Goal: Task Accomplishment & Management: Use online tool/utility

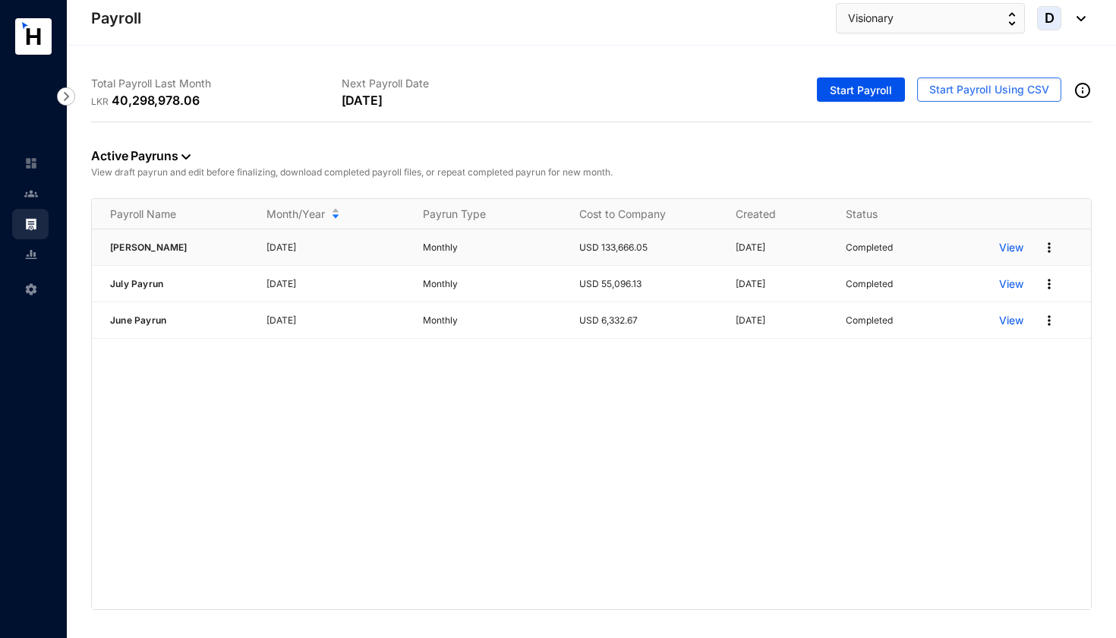
click at [1007, 247] on p "View" at bounding box center [1011, 247] width 24 height 15
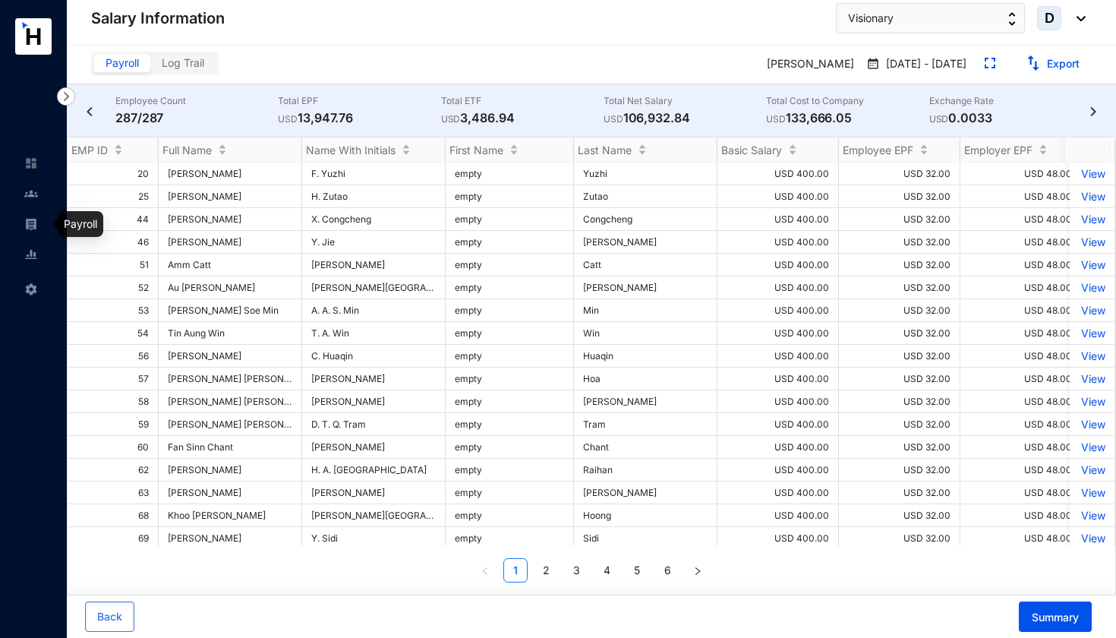
click at [33, 225] on img at bounding box center [31, 224] width 14 height 14
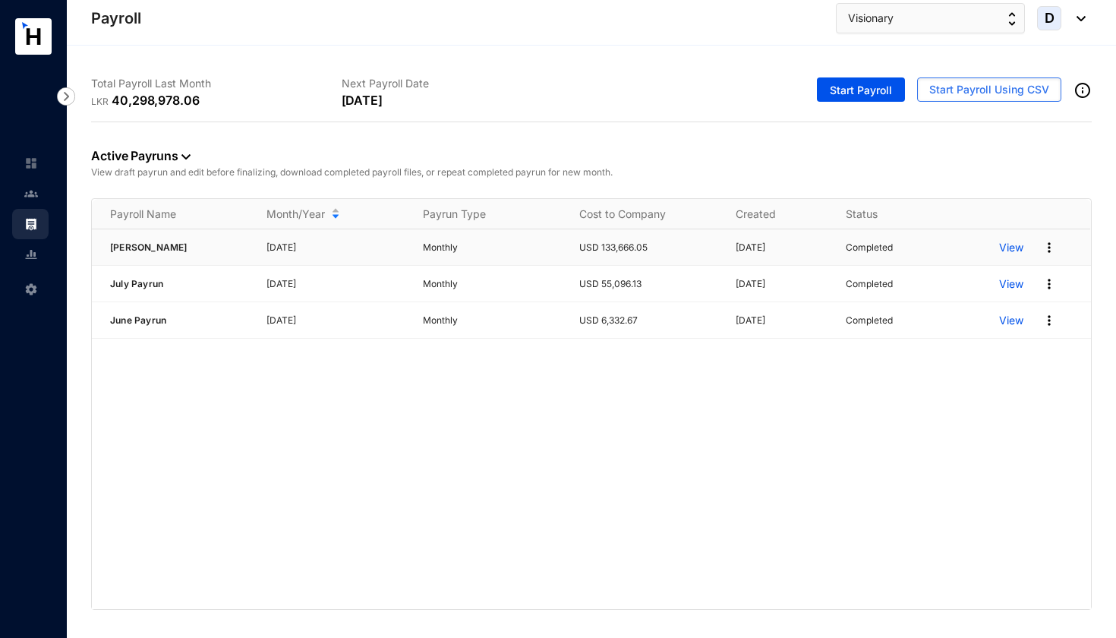
click at [1046, 249] on img at bounding box center [1049, 247] width 15 height 15
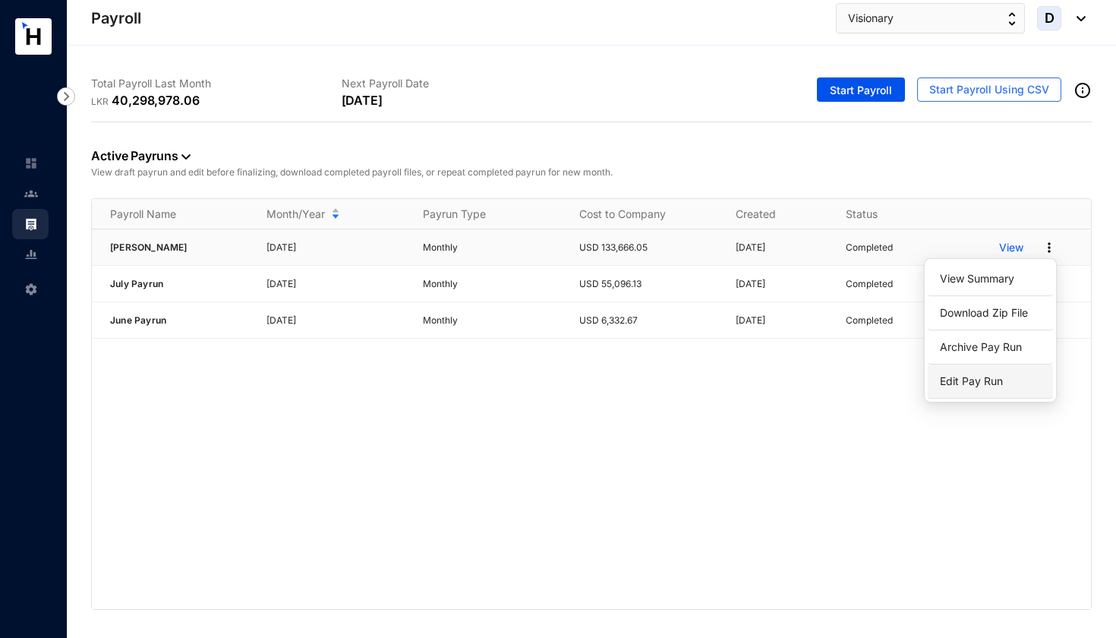
click at [977, 378] on p "Edit Pay Run" at bounding box center [990, 381] width 107 height 26
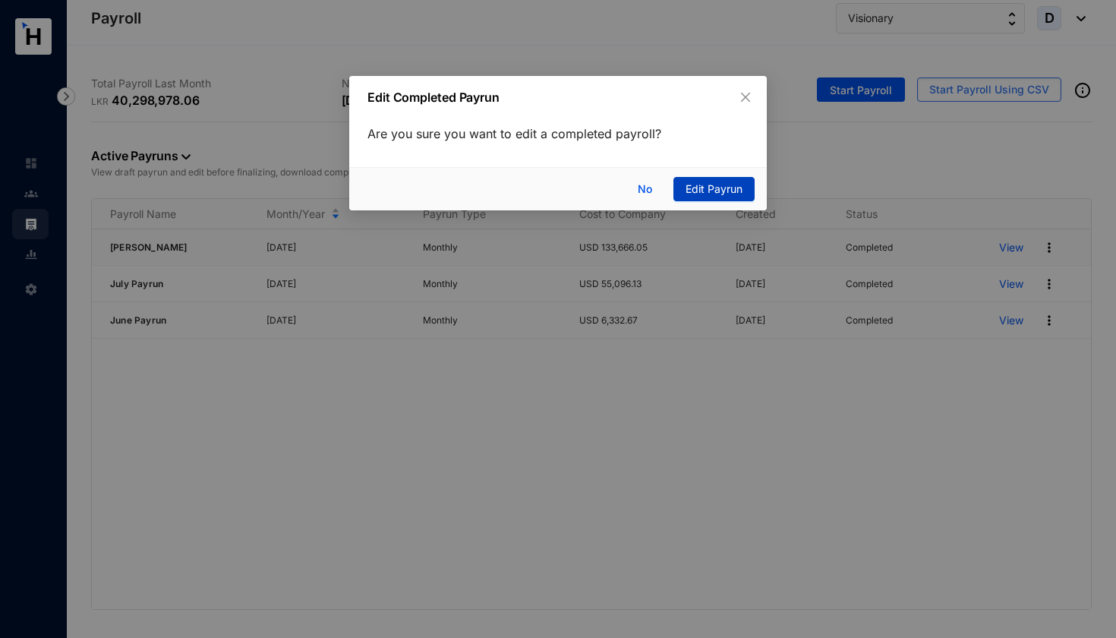
click at [711, 191] on span "Edit Payrun" at bounding box center [713, 189] width 57 height 17
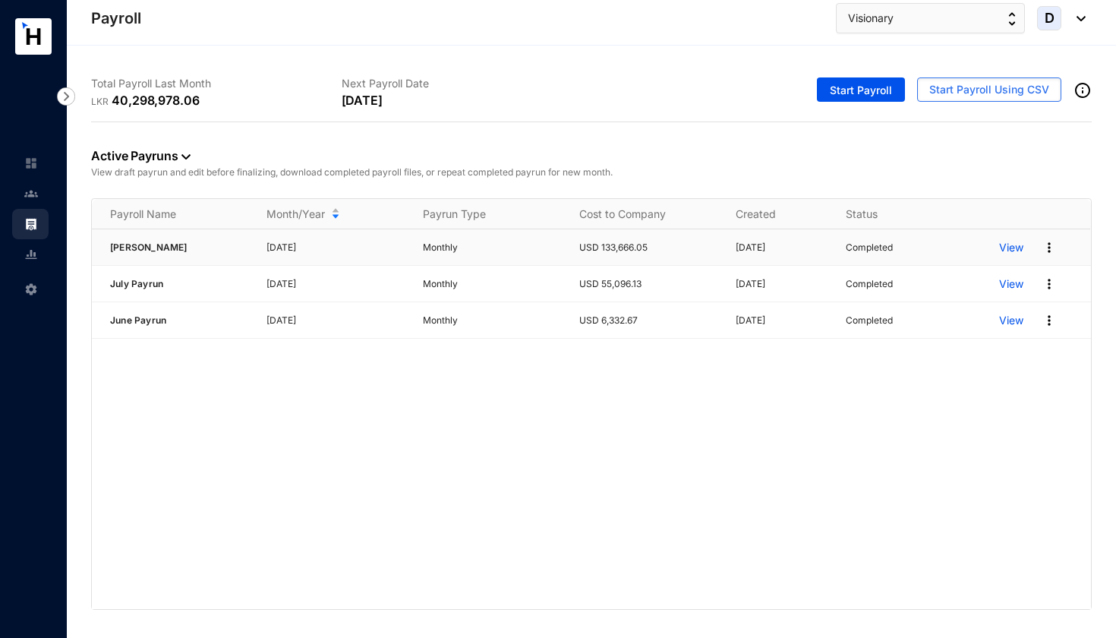
click at [912, 242] on div "Completed" at bounding box center [913, 247] width 134 height 15
click at [1046, 247] on img at bounding box center [1049, 247] width 15 height 15
click at [878, 248] on p "Completed" at bounding box center [869, 247] width 47 height 15
click at [1014, 246] on p "View" at bounding box center [1011, 247] width 24 height 15
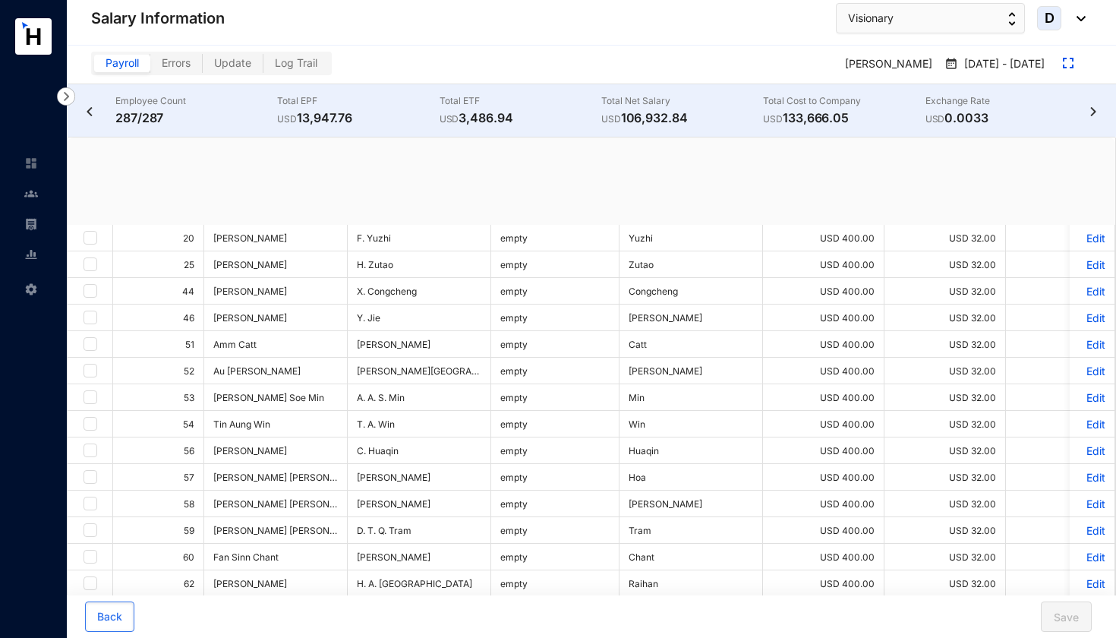
checkbox input "true"
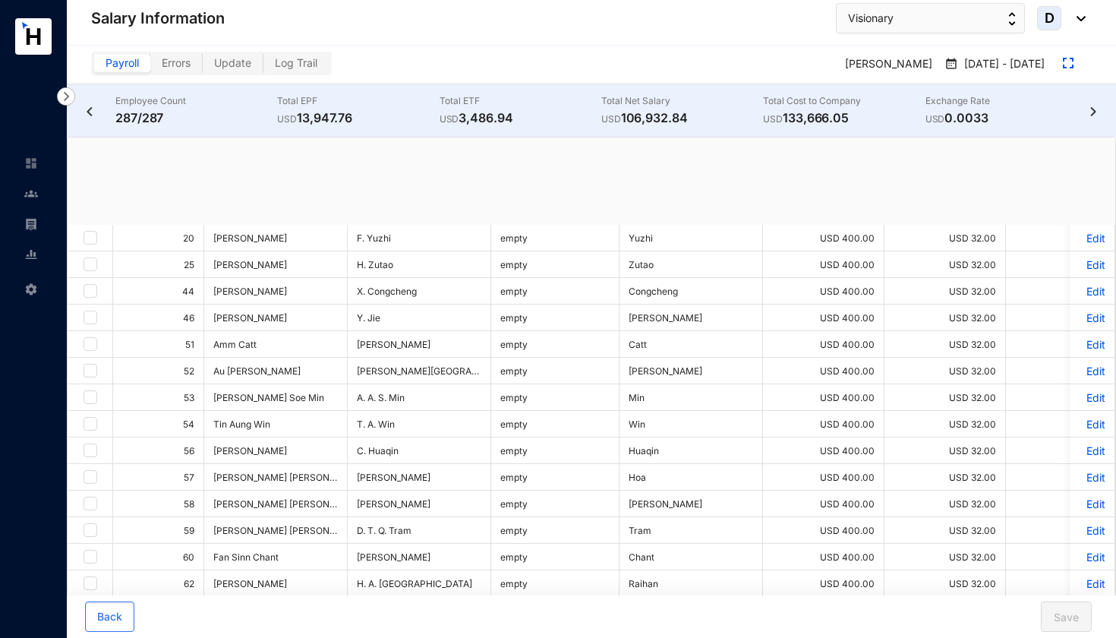
checkbox input "true"
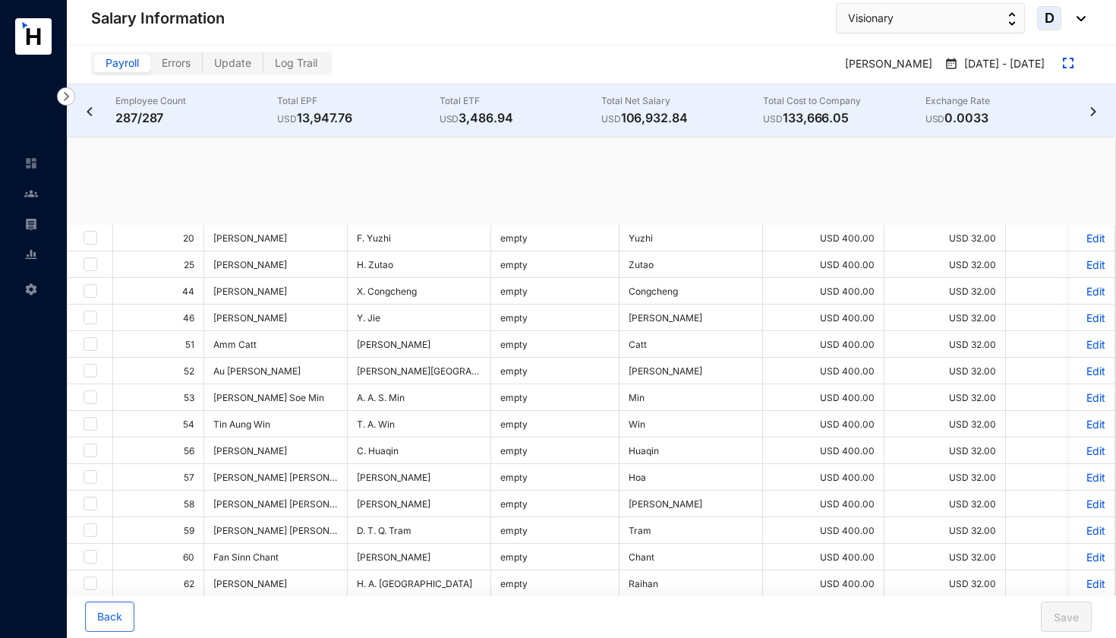
checkbox input "true"
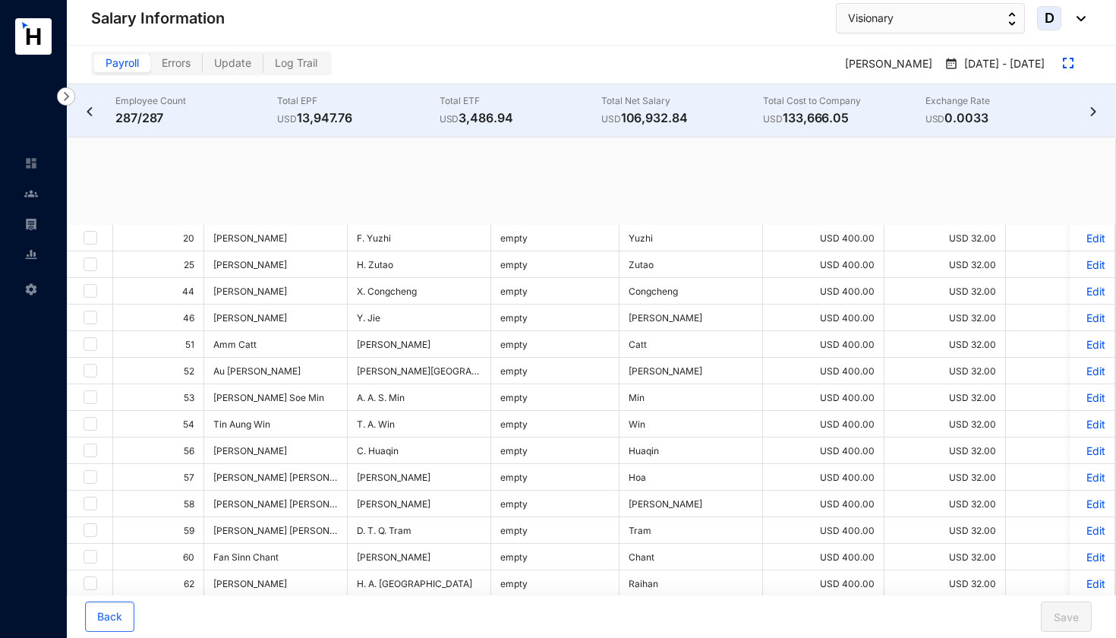
checkbox input "true"
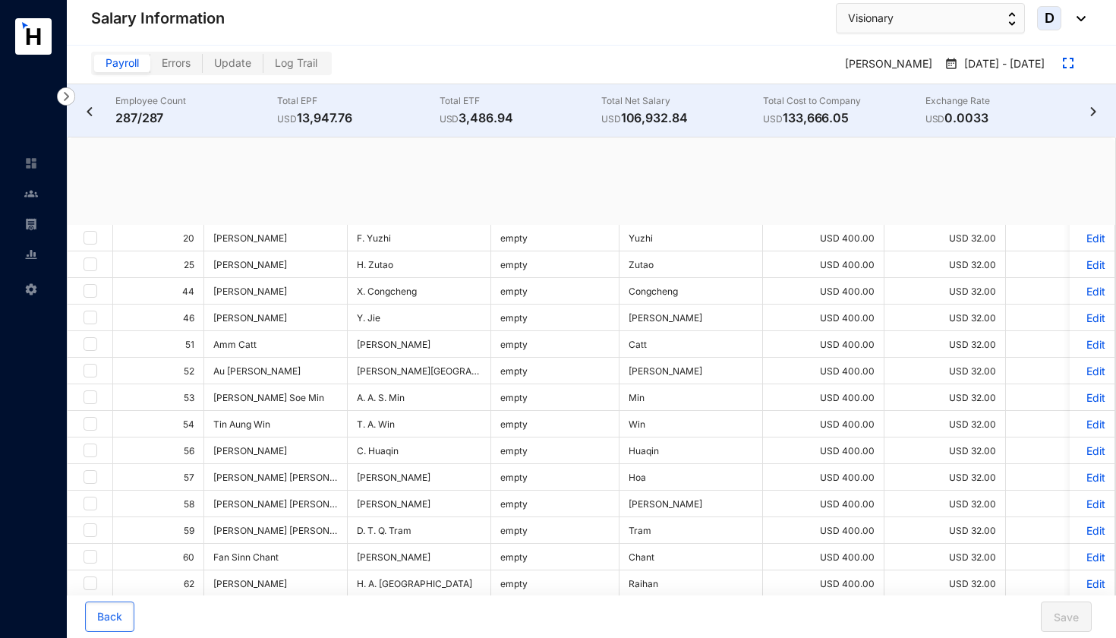
checkbox input "true"
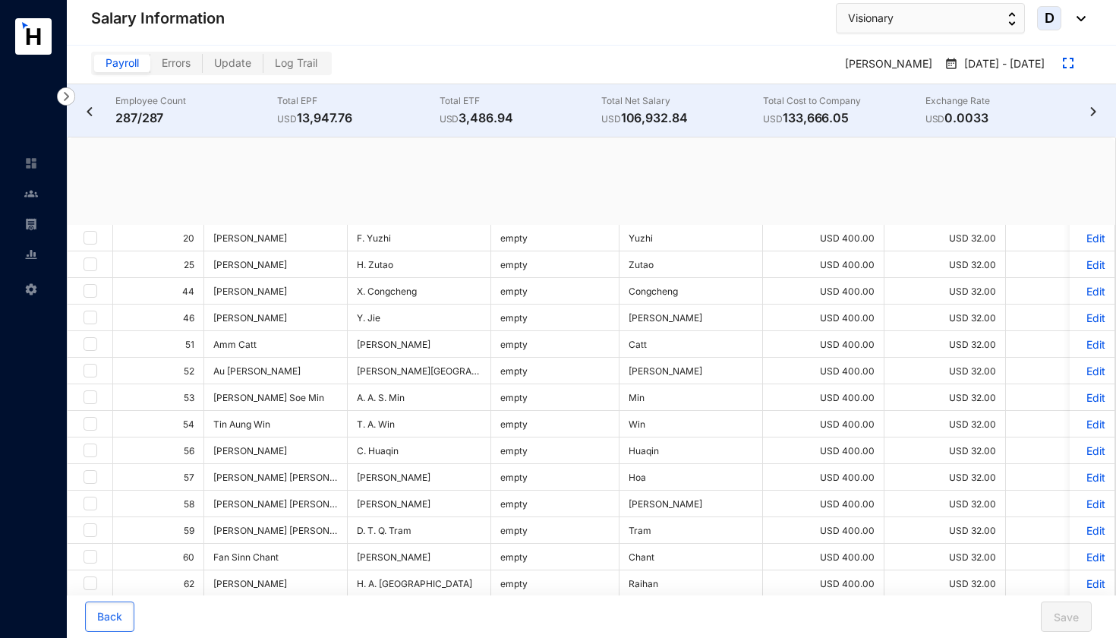
checkbox input "true"
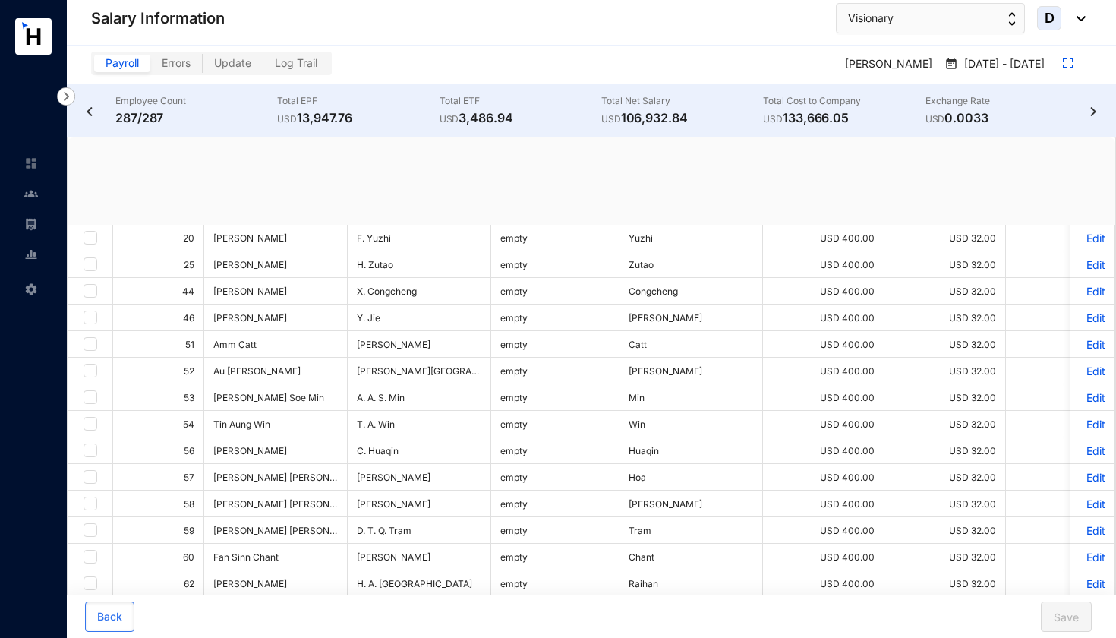
checkbox input "true"
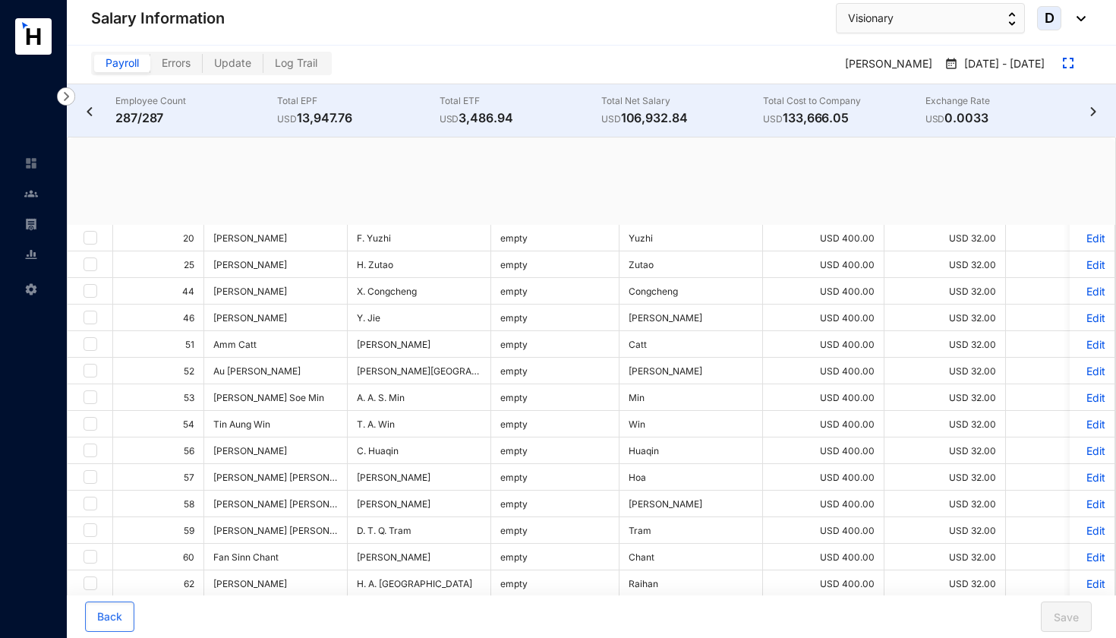
checkbox input "true"
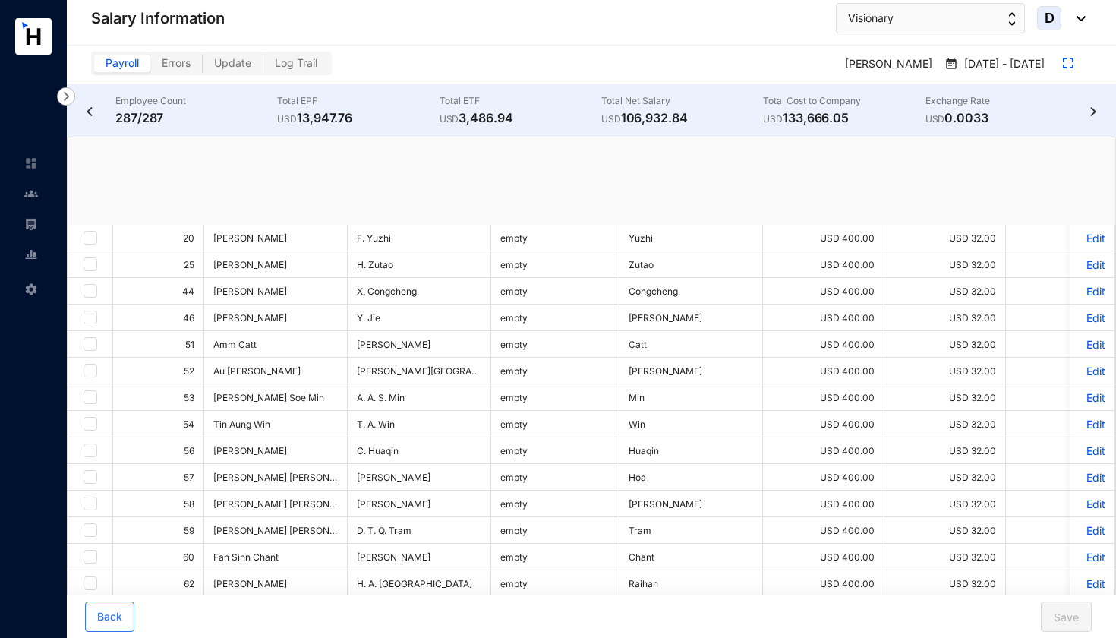
checkbox input "true"
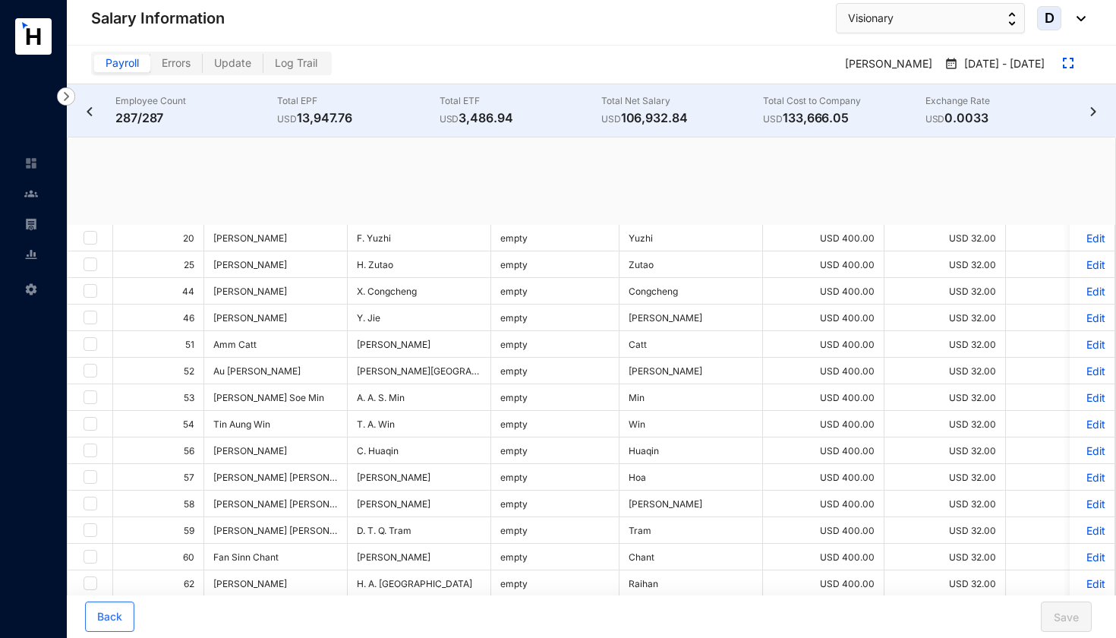
checkbox input "true"
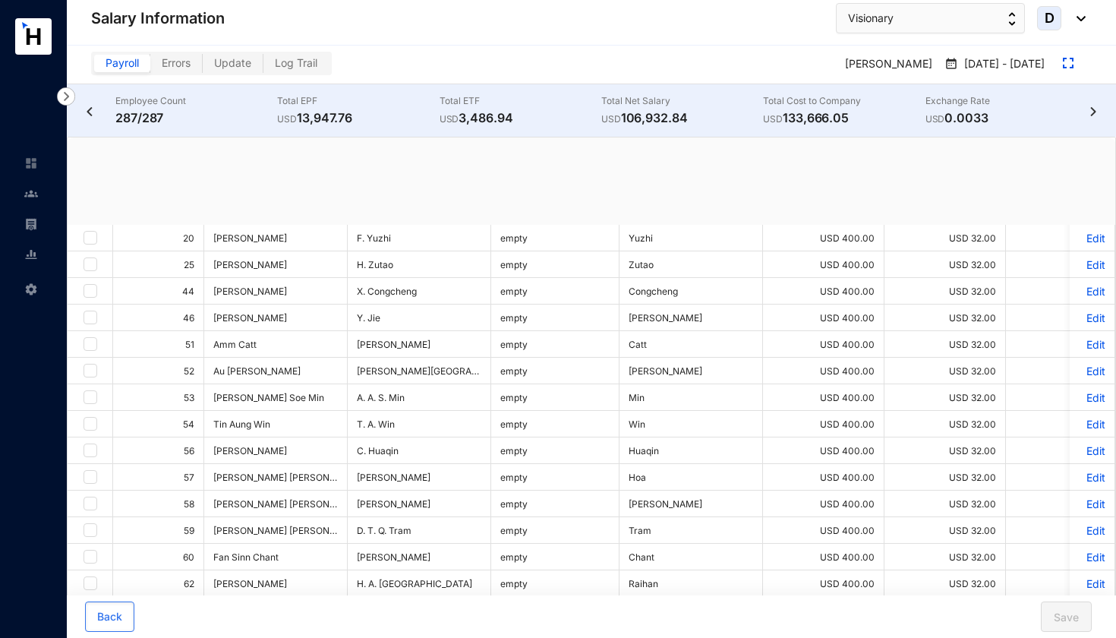
checkbox input "true"
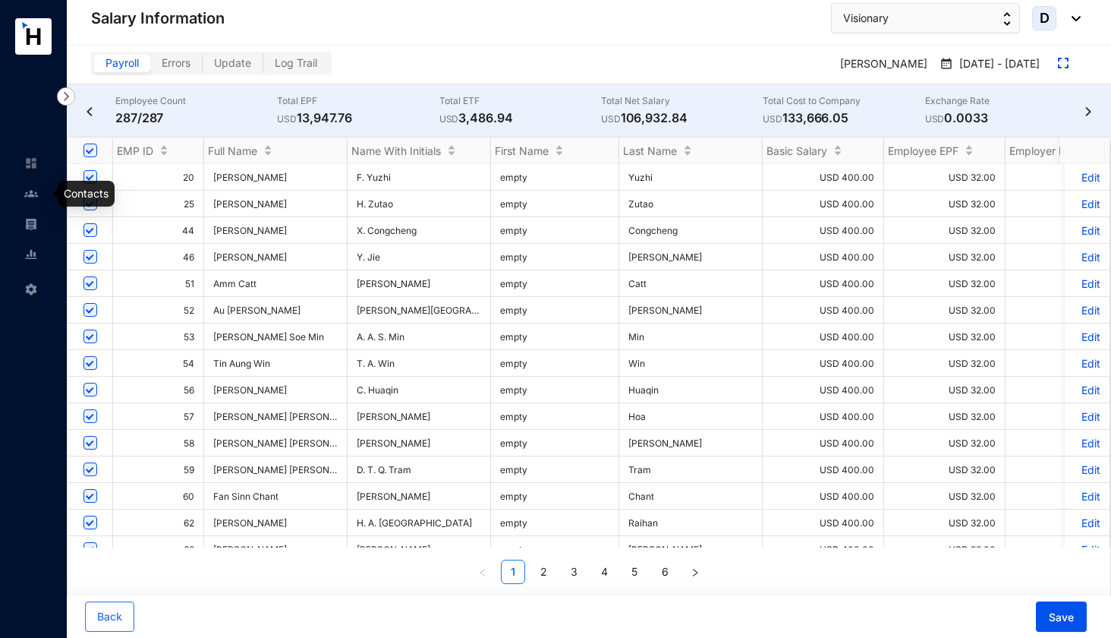
click at [30, 199] on img at bounding box center [31, 194] width 14 height 14
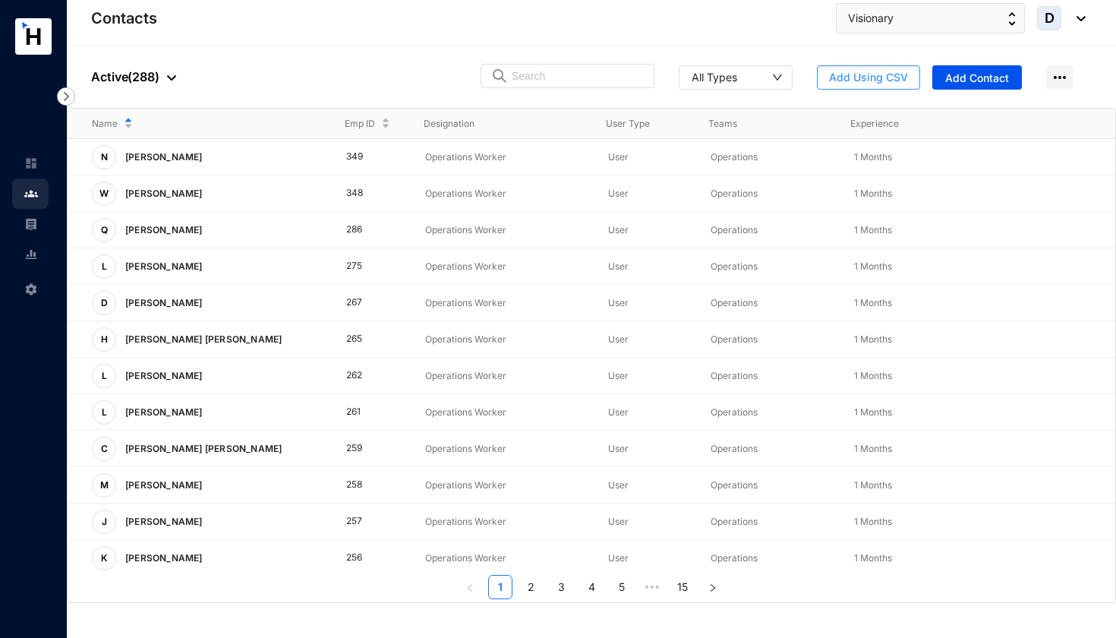
click at [868, 73] on span "Add Using CSV" at bounding box center [868, 77] width 79 height 15
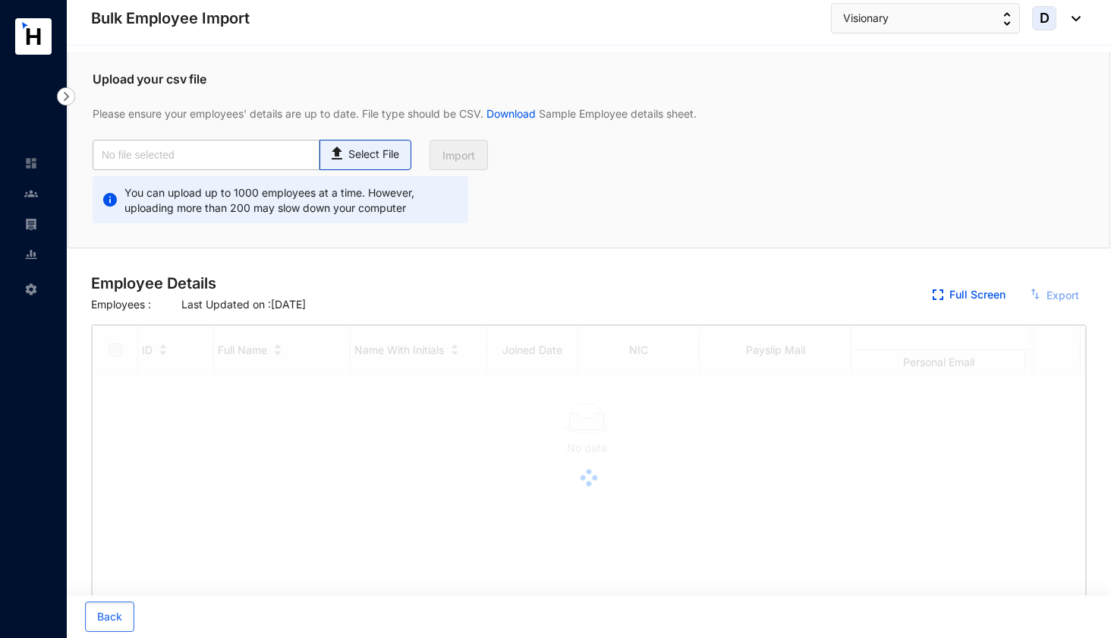
checkbox input "true"
click at [356, 153] on p "Select File" at bounding box center [373, 155] width 51 height 16
click at [0, 0] on input "Select File" at bounding box center [0, 0] width 0 height 0
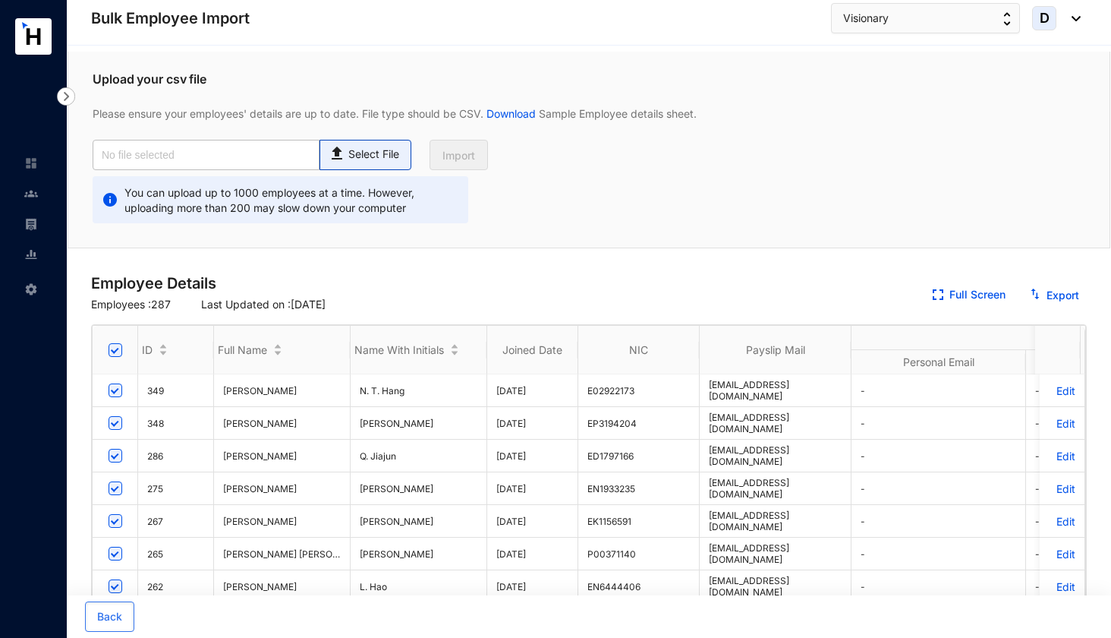
type input "Visionary Emp Data Base_August.csv"
click at [449, 150] on span "Import" at bounding box center [459, 155] width 33 height 15
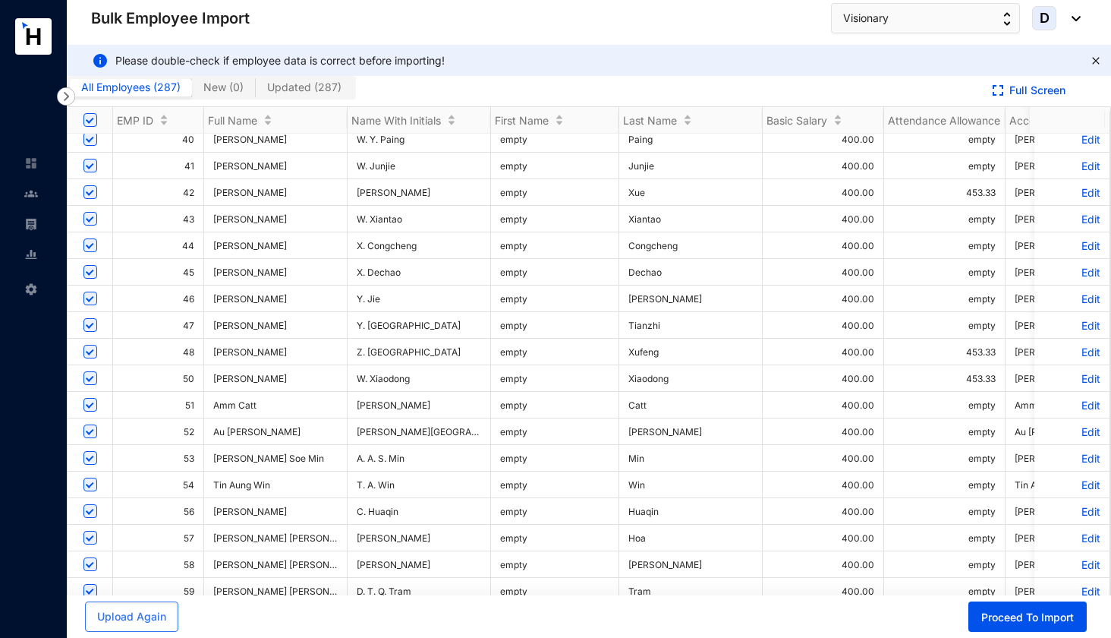
scroll to position [598, 0]
click at [999, 616] on span "Proceed To Import" at bounding box center [1028, 617] width 93 height 15
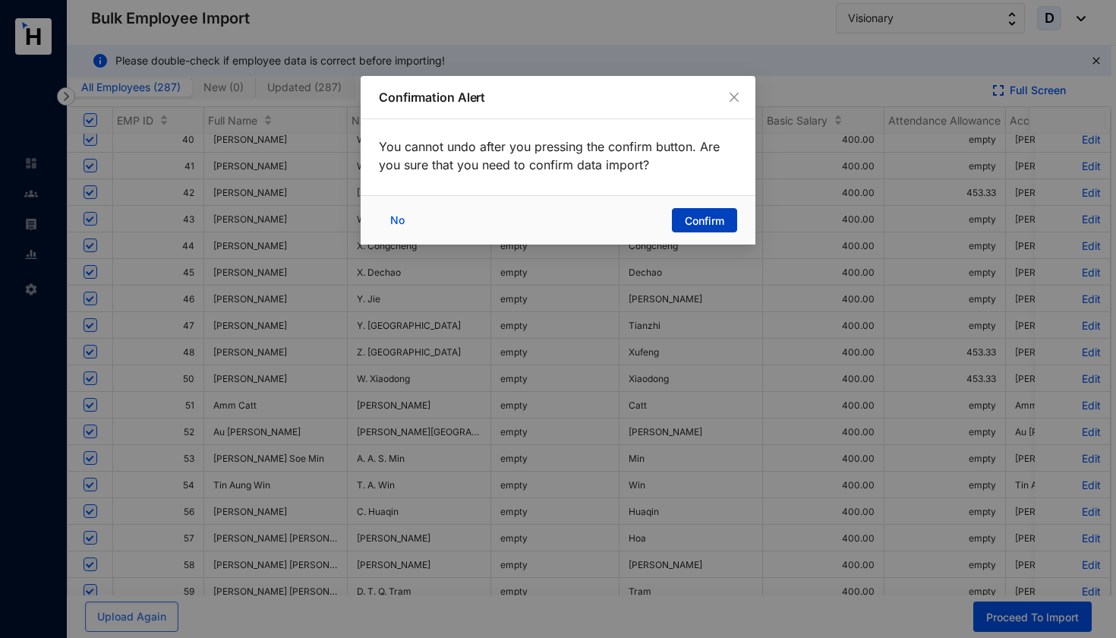
click at [700, 222] on span "Confirm" at bounding box center [704, 220] width 39 height 15
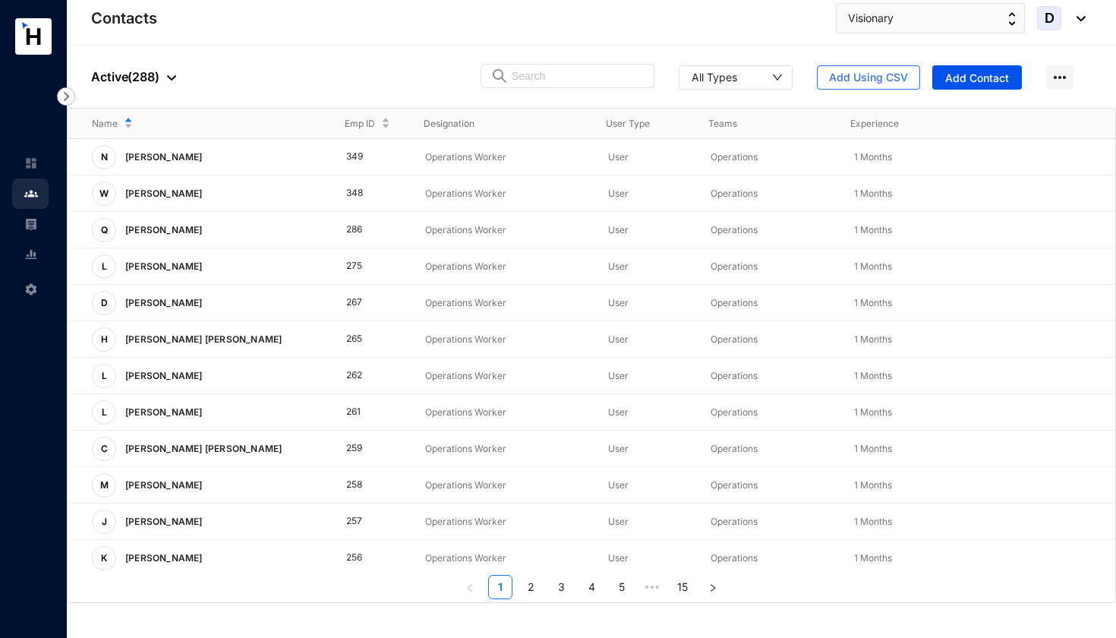
click at [39, 228] on link at bounding box center [43, 223] width 38 height 15
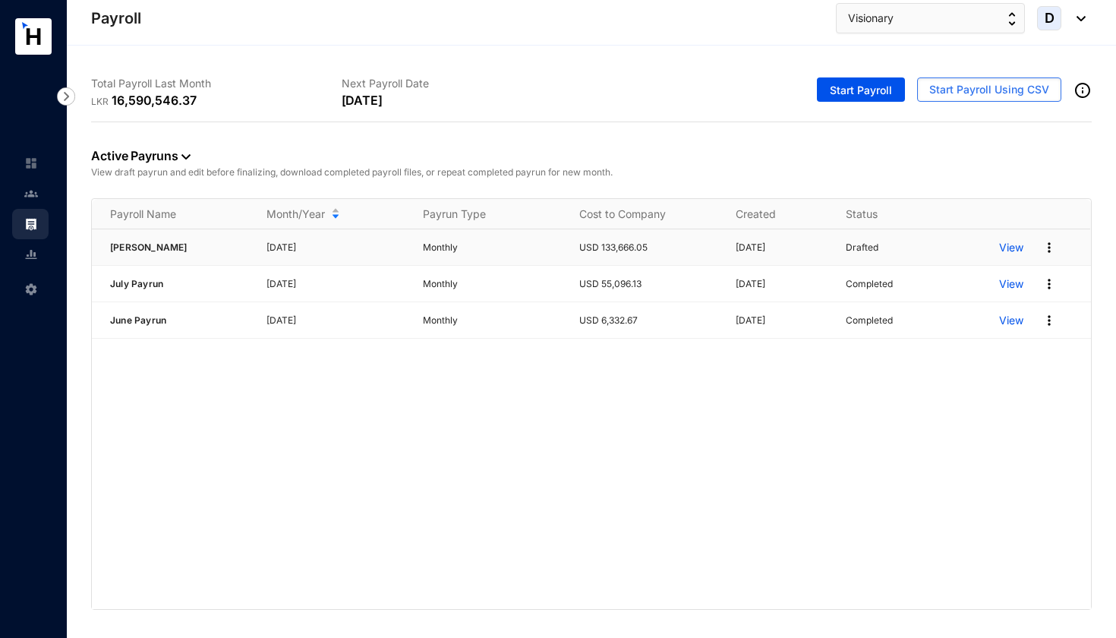
click at [1018, 246] on p "View" at bounding box center [1011, 247] width 24 height 15
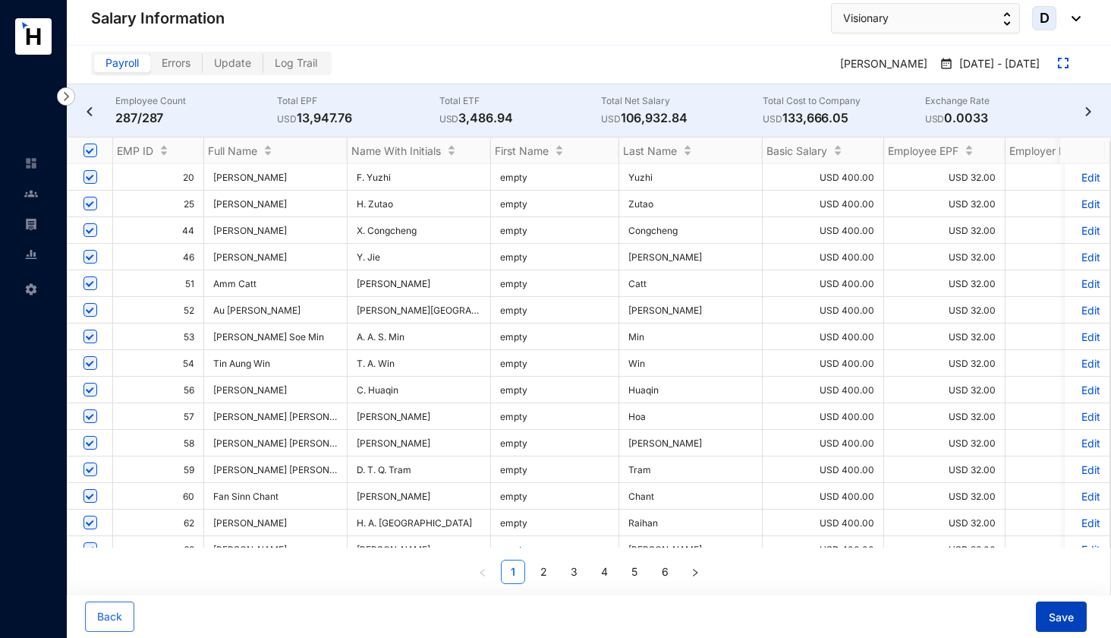
click at [1052, 613] on span "Save" at bounding box center [1061, 617] width 25 height 15
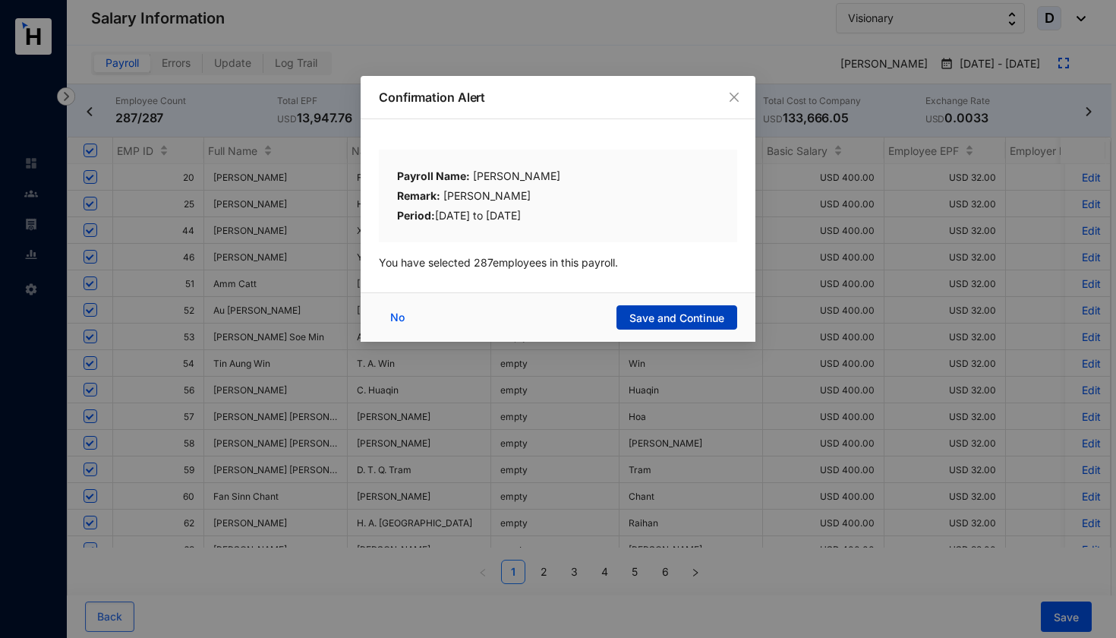
click at [695, 309] on button "Save and Continue" at bounding box center [676, 317] width 121 height 24
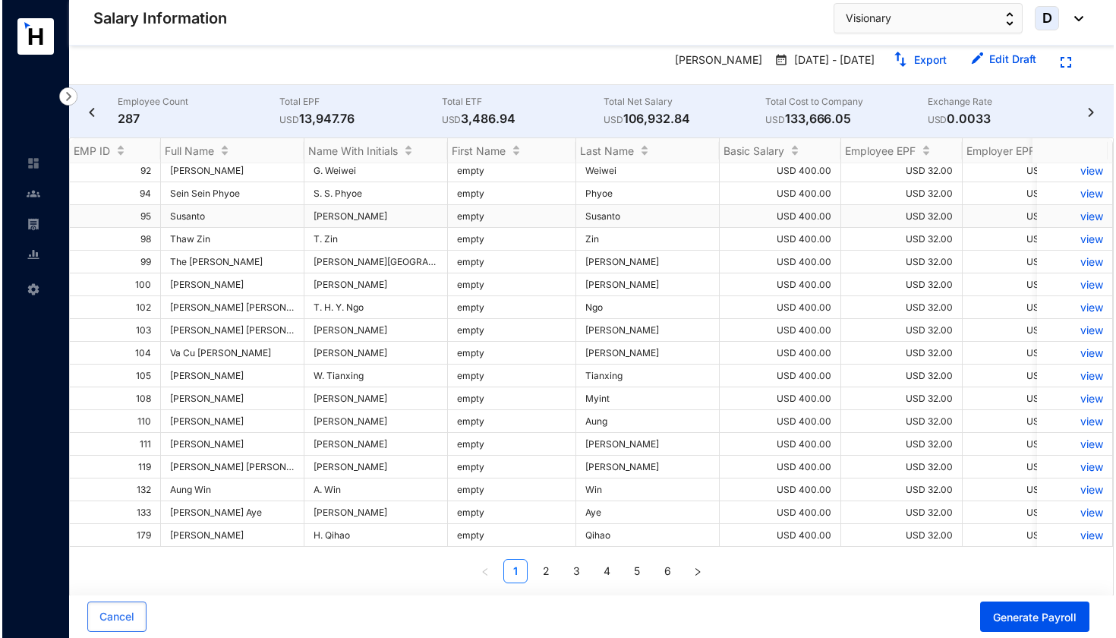
scroll to position [34, 0]
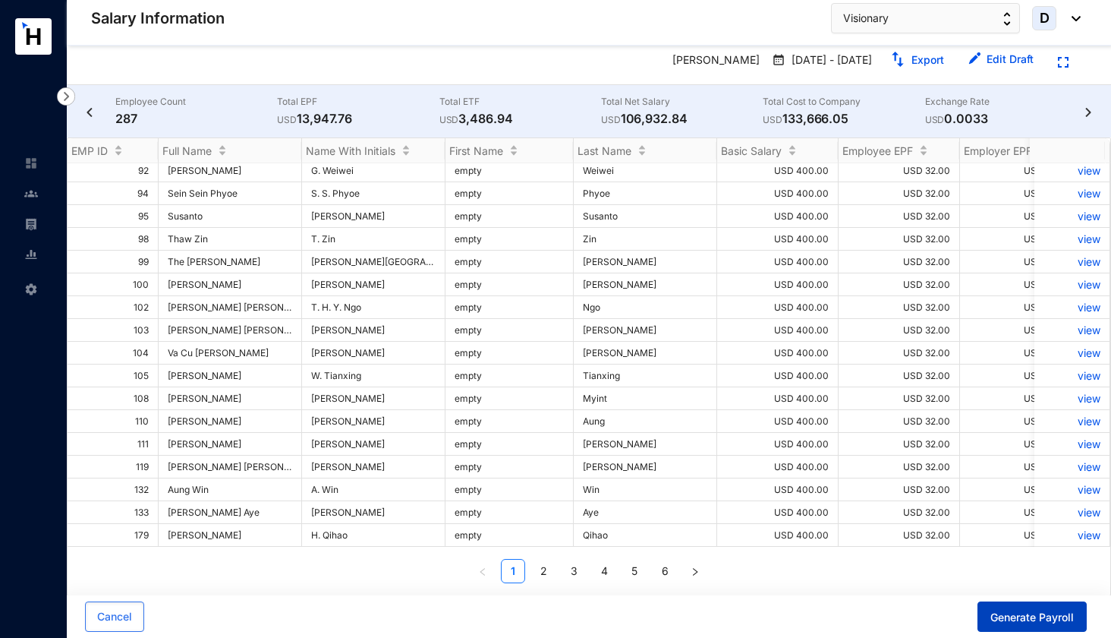
click at [1007, 616] on span "Generate Payroll" at bounding box center [1033, 617] width 84 height 15
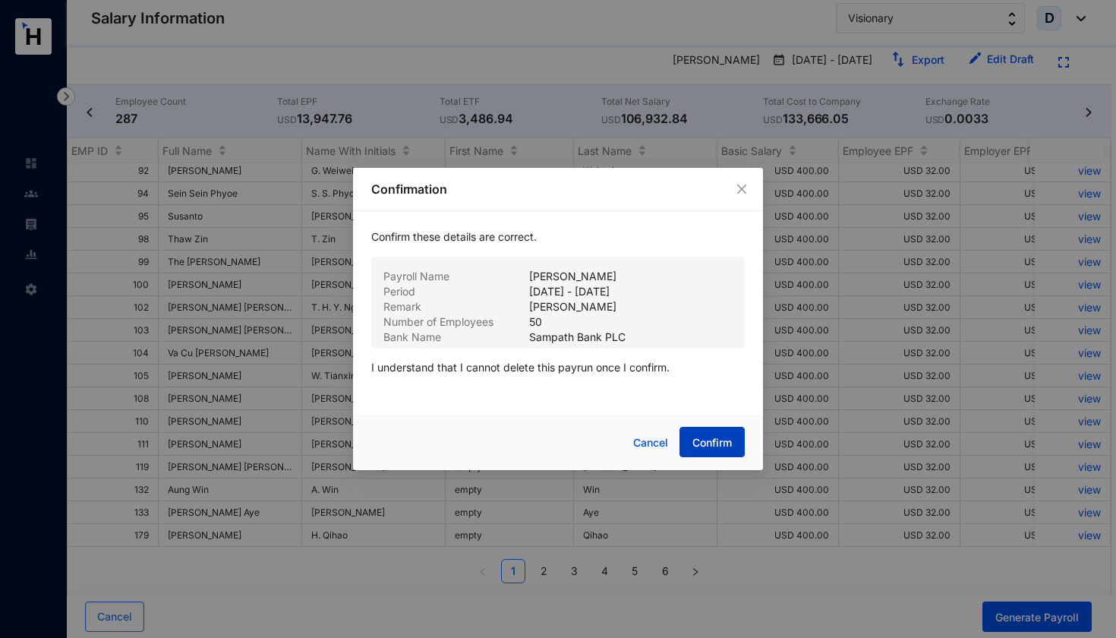
click at [714, 440] on span "Confirm" at bounding box center [711, 442] width 39 height 15
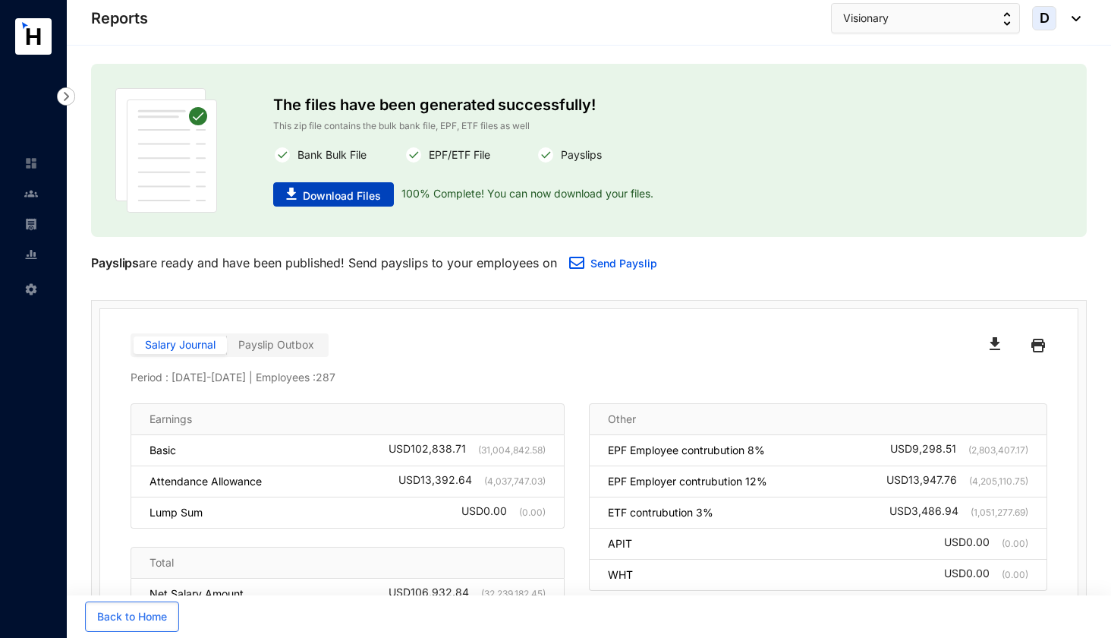
click at [358, 197] on span "Download Files" at bounding box center [342, 195] width 78 height 15
click at [28, 223] on img at bounding box center [31, 224] width 14 height 14
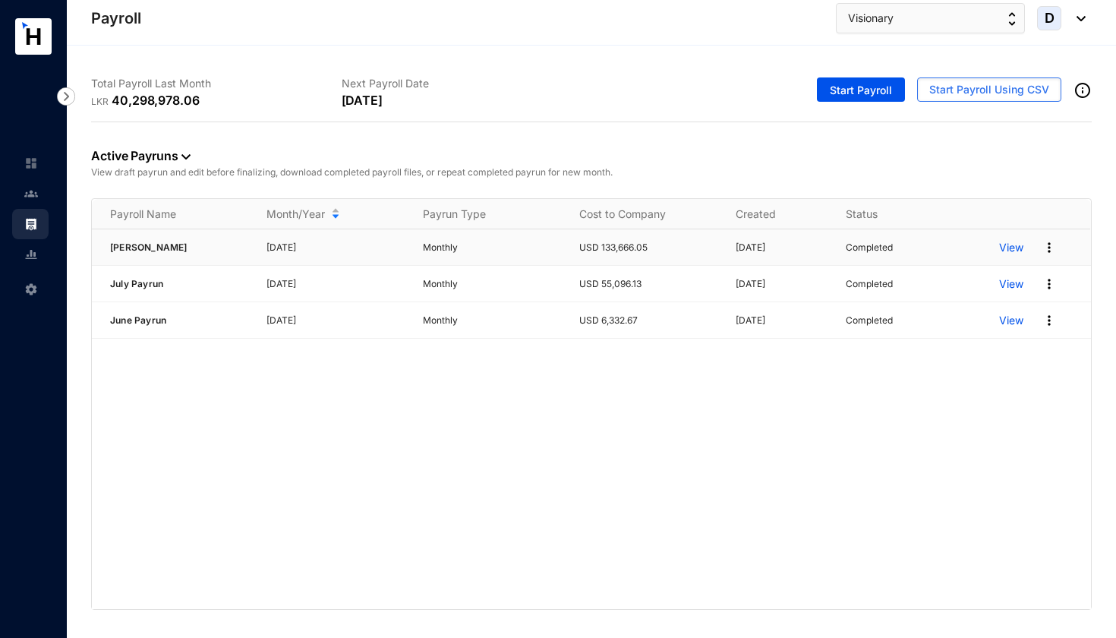
click at [1050, 250] on img at bounding box center [1049, 247] width 15 height 15
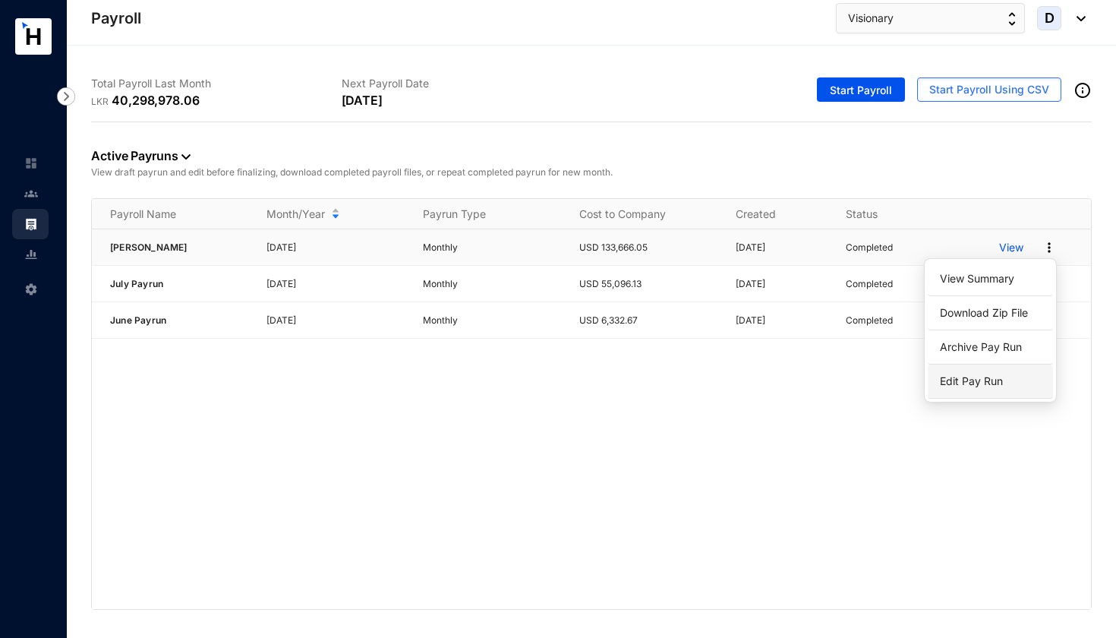
click at [961, 379] on p "Edit Pay Run" at bounding box center [990, 381] width 107 height 26
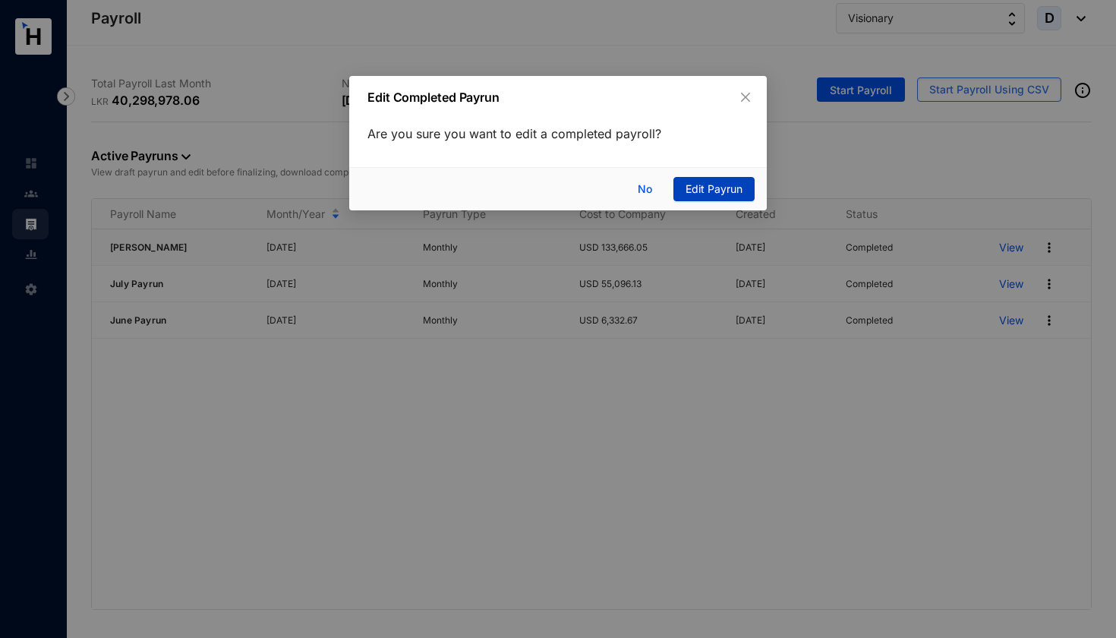
click at [715, 188] on span "Edit Payrun" at bounding box center [713, 189] width 57 height 17
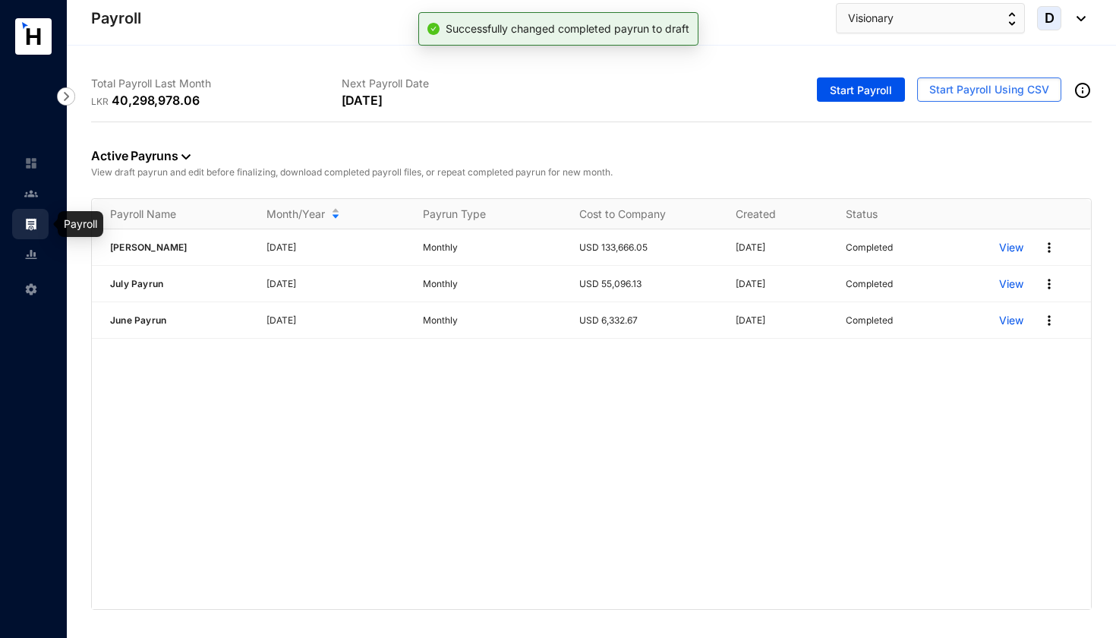
click at [33, 194] on img at bounding box center [31, 194] width 14 height 14
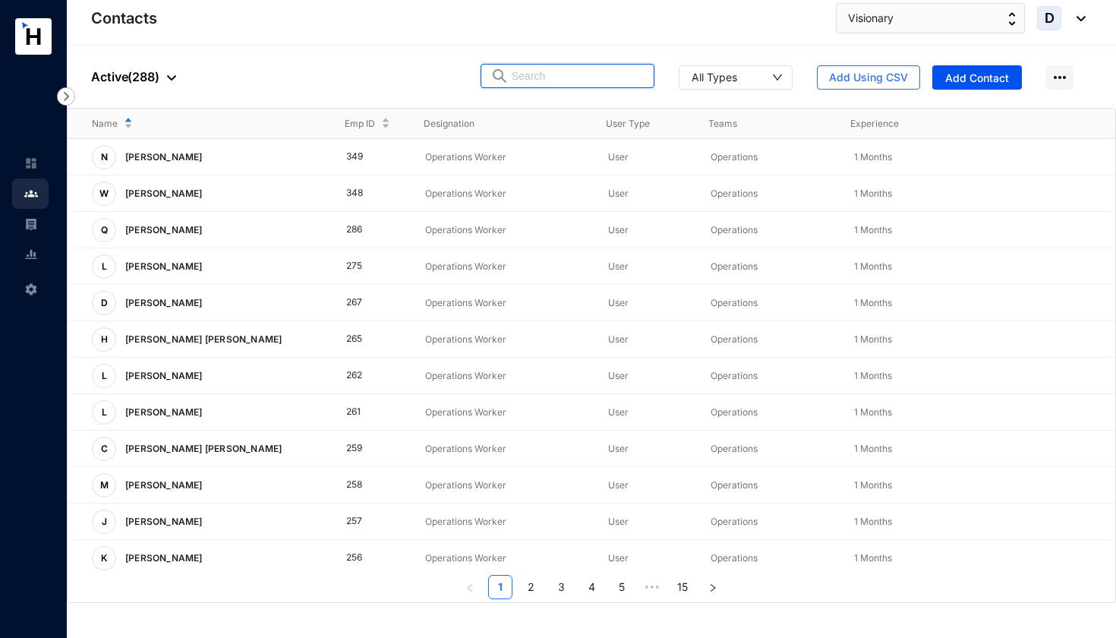
click at [533, 79] on input "text" at bounding box center [578, 76] width 133 height 23
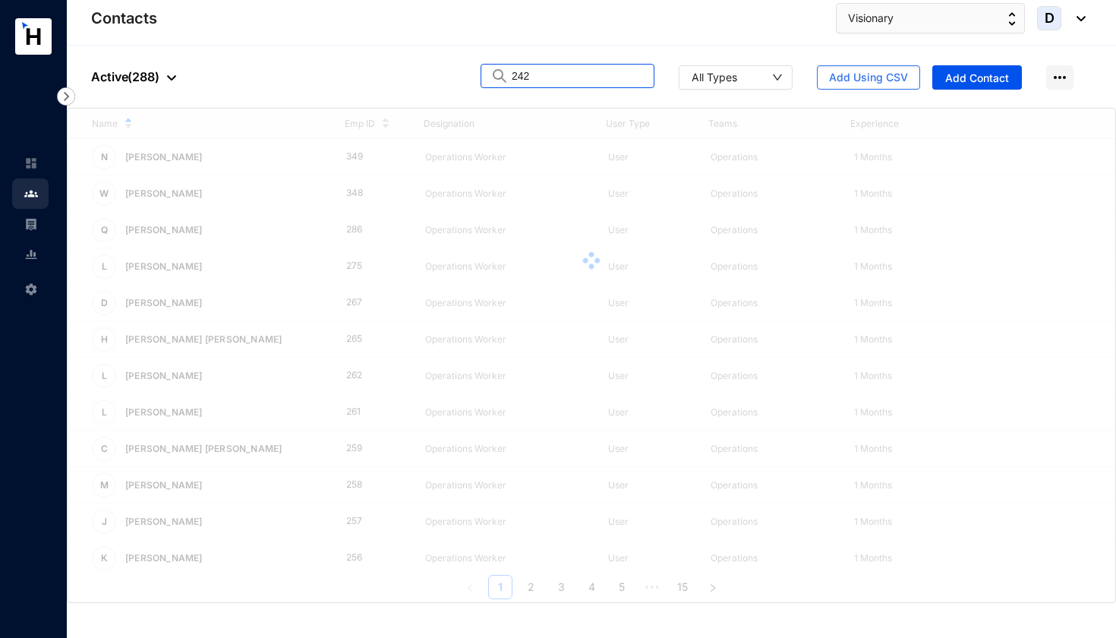
type input "242"
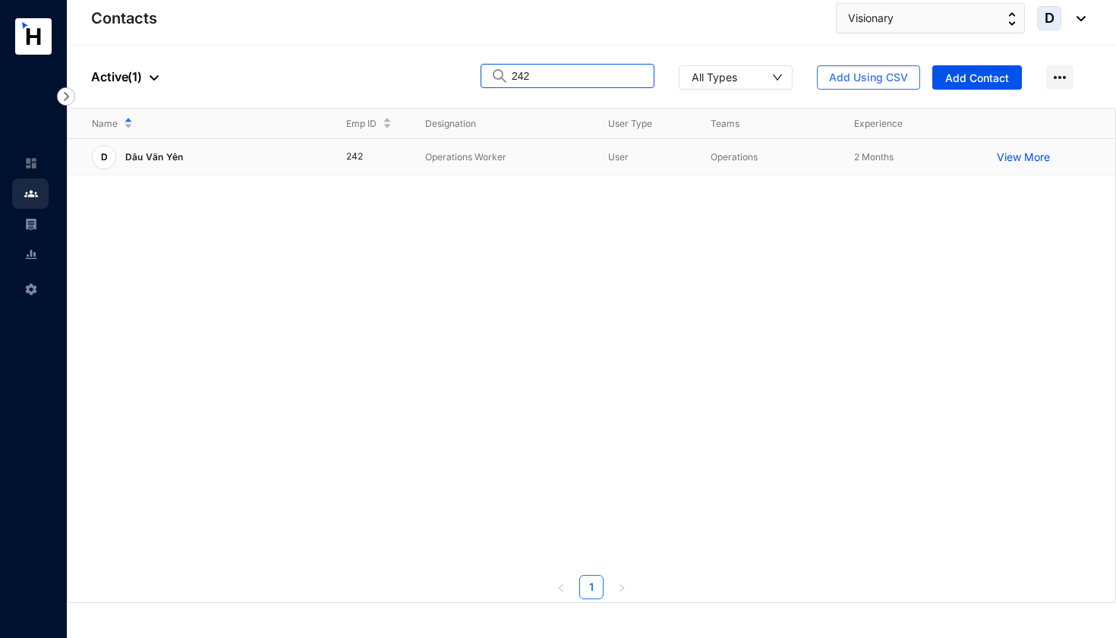
click at [1039, 159] on p "View More" at bounding box center [1027, 157] width 61 height 15
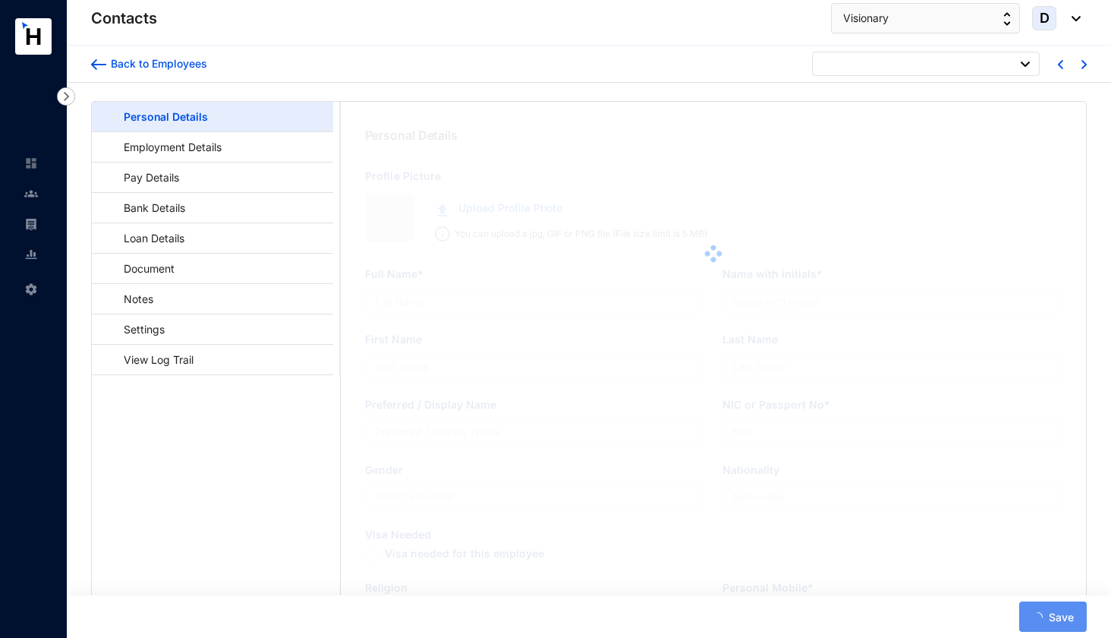
type input "Dâu Vän Yên"
type input "D. V. Yên"
type input "Yên"
type input "Dâu Vän Yên"
type input "P02016157"
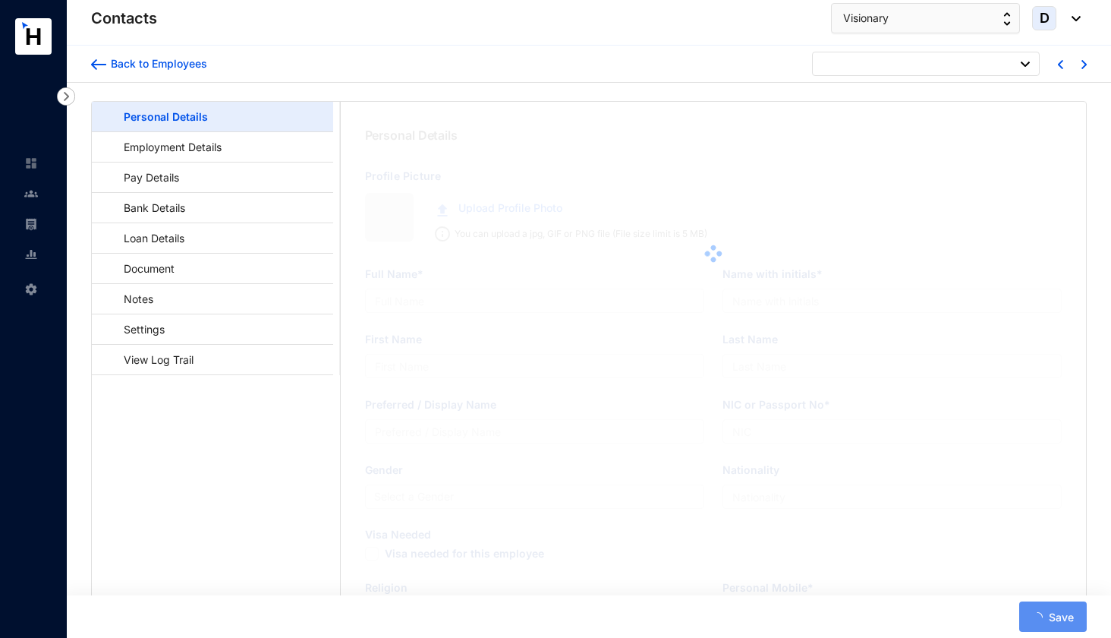
type input "[STREET_ADDRESS][PERSON_NAME]"
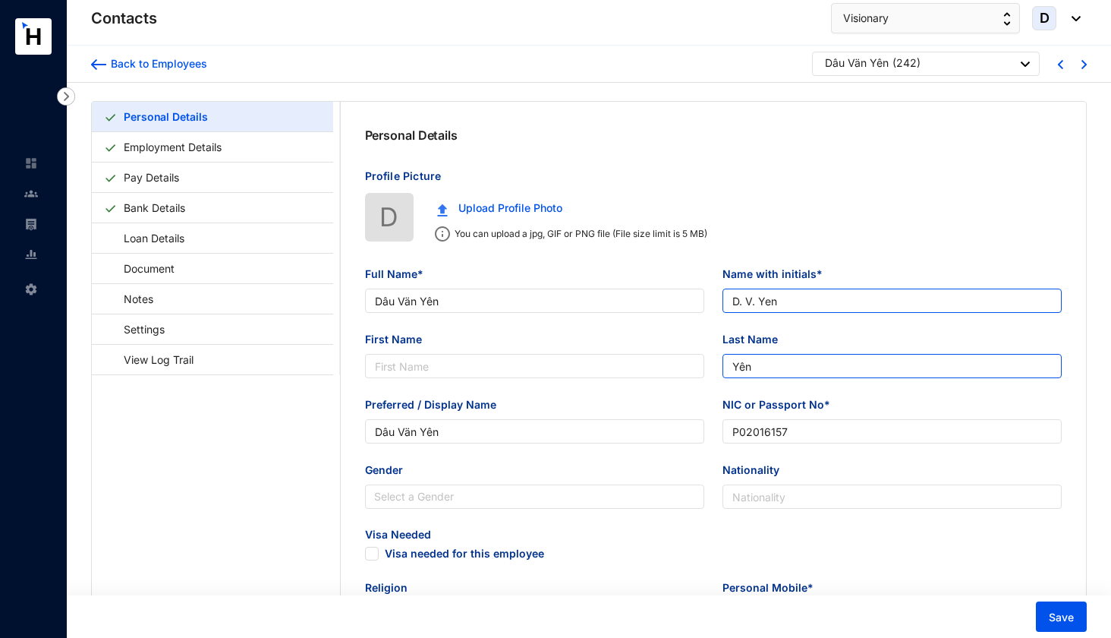
type input "D. V. Yen"
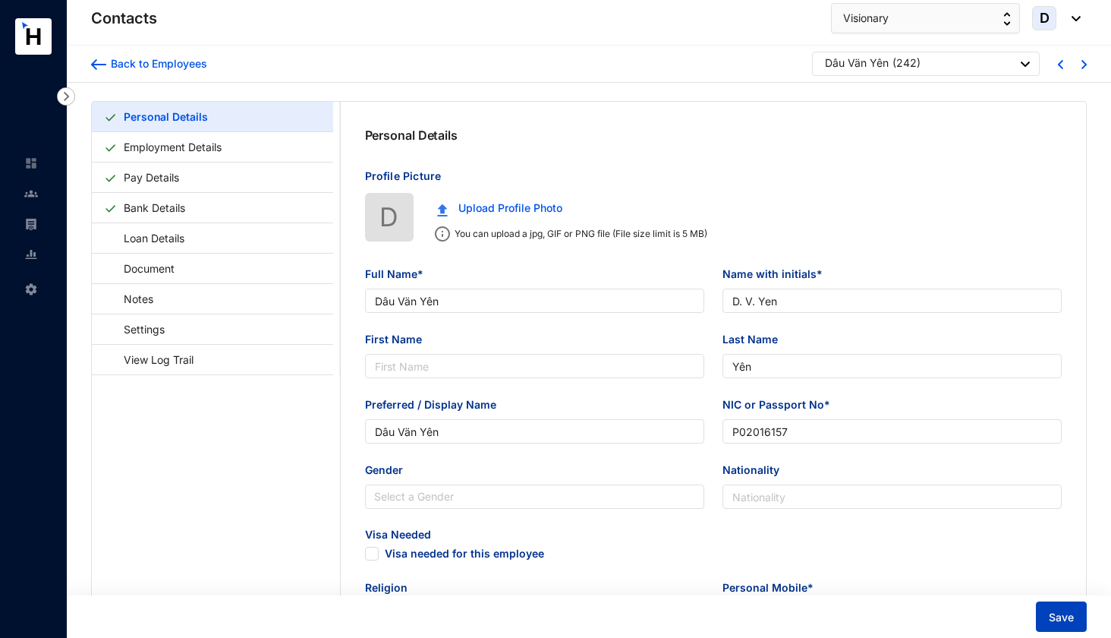
click at [1059, 613] on span "Save" at bounding box center [1061, 617] width 25 height 15
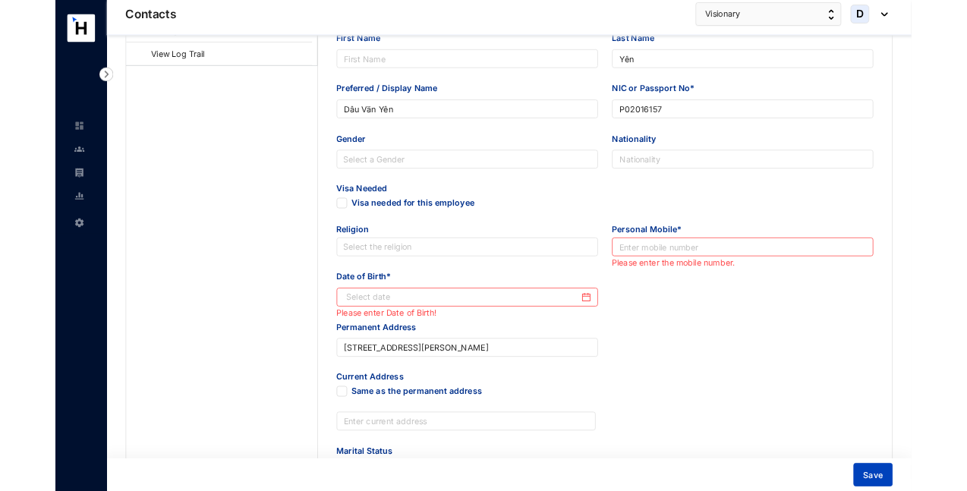
scroll to position [291, 0]
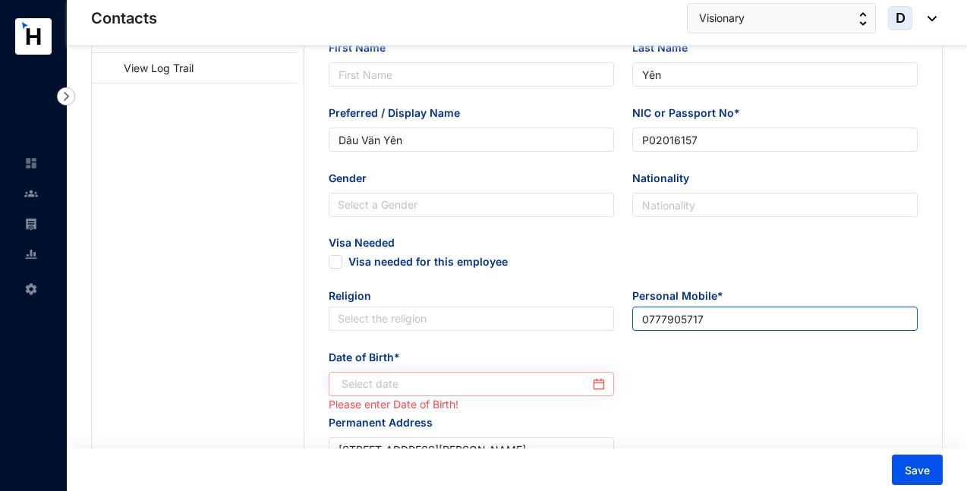
click at [596, 385] on div at bounding box center [473, 384] width 263 height 17
type input "0777905717"
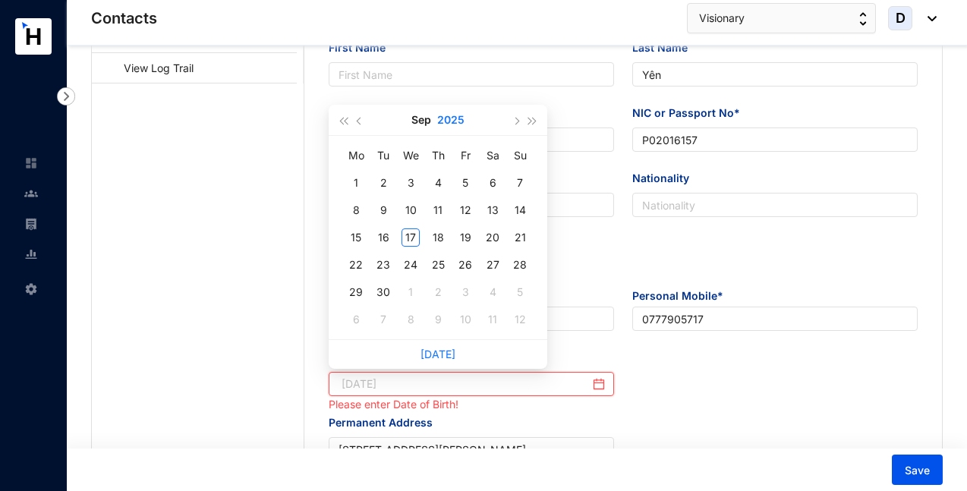
type input "[DATE]"
click at [449, 113] on button "2025" at bounding box center [450, 120] width 27 height 30
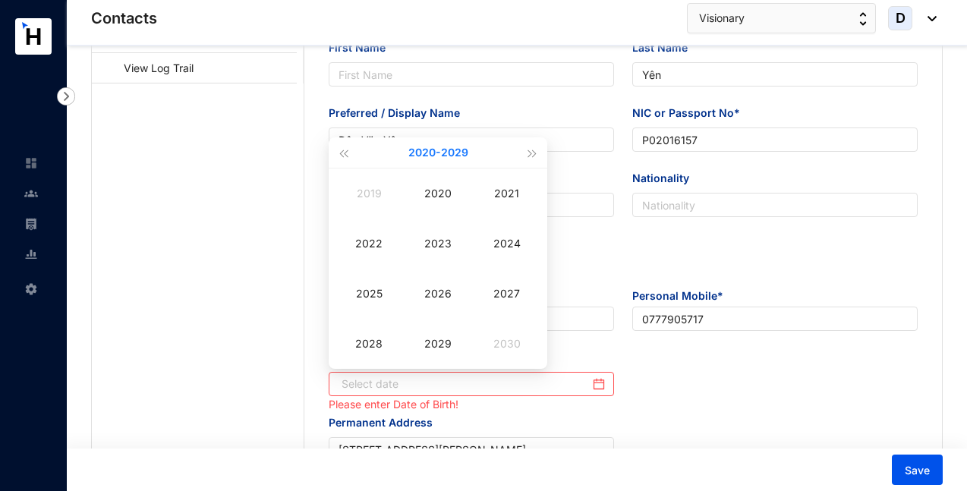
click at [436, 147] on button "[DATE] - [DATE]" at bounding box center [438, 152] width 60 height 30
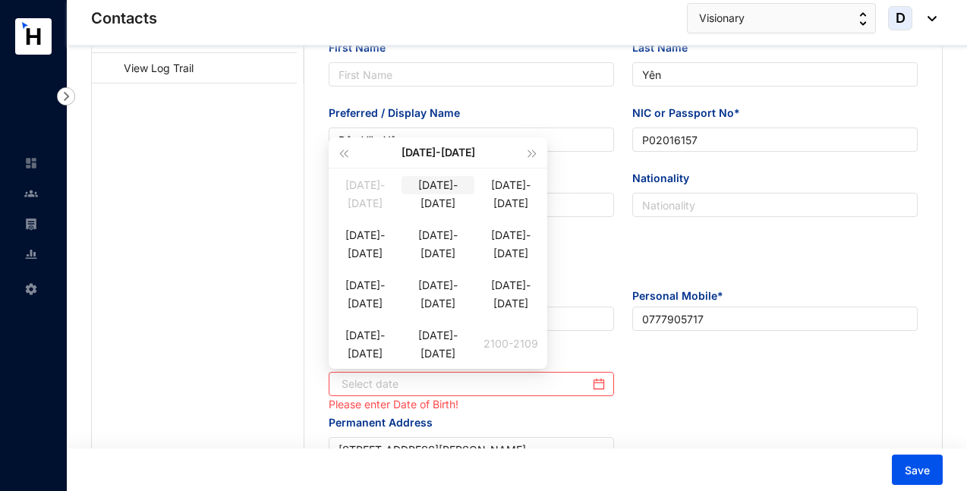
type input "[DATE]"
click at [429, 160] on div "[DATE]-[DATE]" at bounding box center [437, 152] width 172 height 30
click at [429, 156] on div "[DATE]-[DATE]" at bounding box center [437, 152] width 172 height 30
click at [346, 154] on span "button" at bounding box center [343, 154] width 8 height 8
click at [429, 341] on div "[DATE]-[DATE]" at bounding box center [438, 335] width 73 height 18
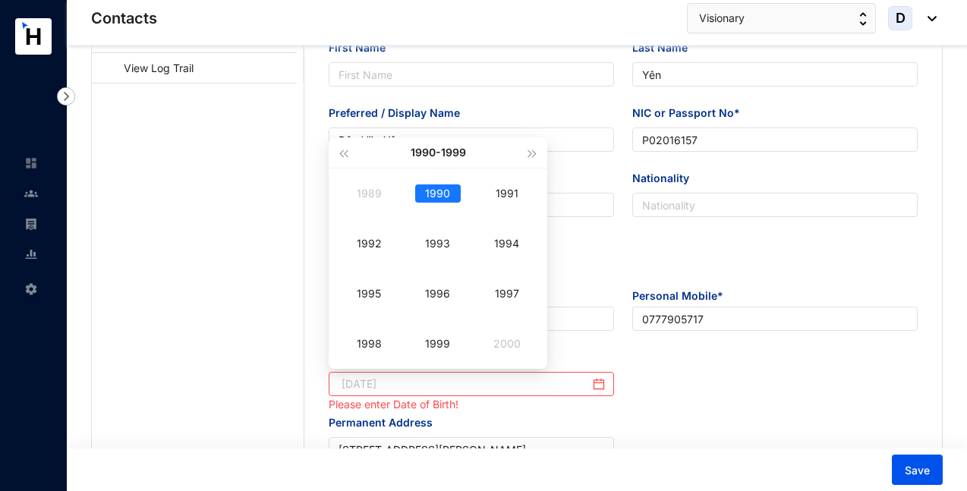
click at [429, 192] on div "1990" at bounding box center [438, 193] width 46 height 18
click at [500, 290] on div "Sep" at bounding box center [507, 294] width 46 height 18
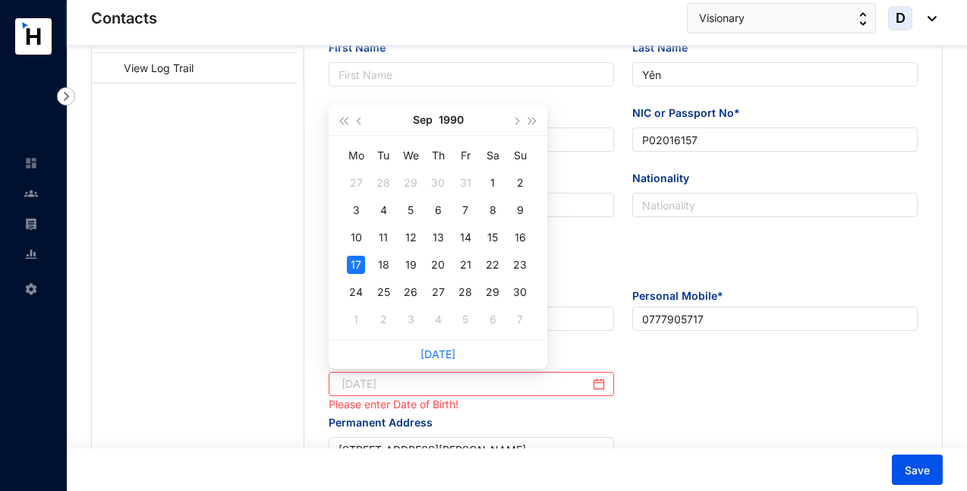
type input "[DATE]"
click at [358, 263] on div "17" at bounding box center [356, 265] width 18 height 18
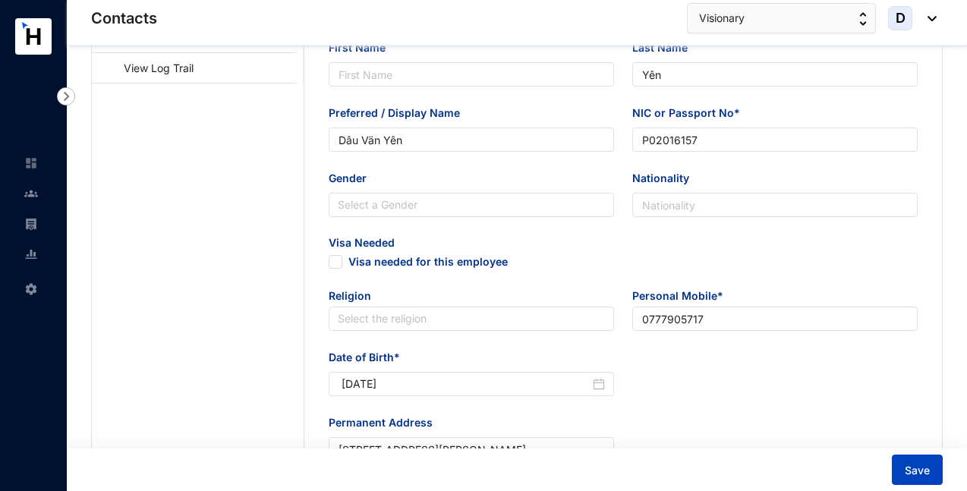
click at [913, 464] on span "Save" at bounding box center [917, 470] width 25 height 15
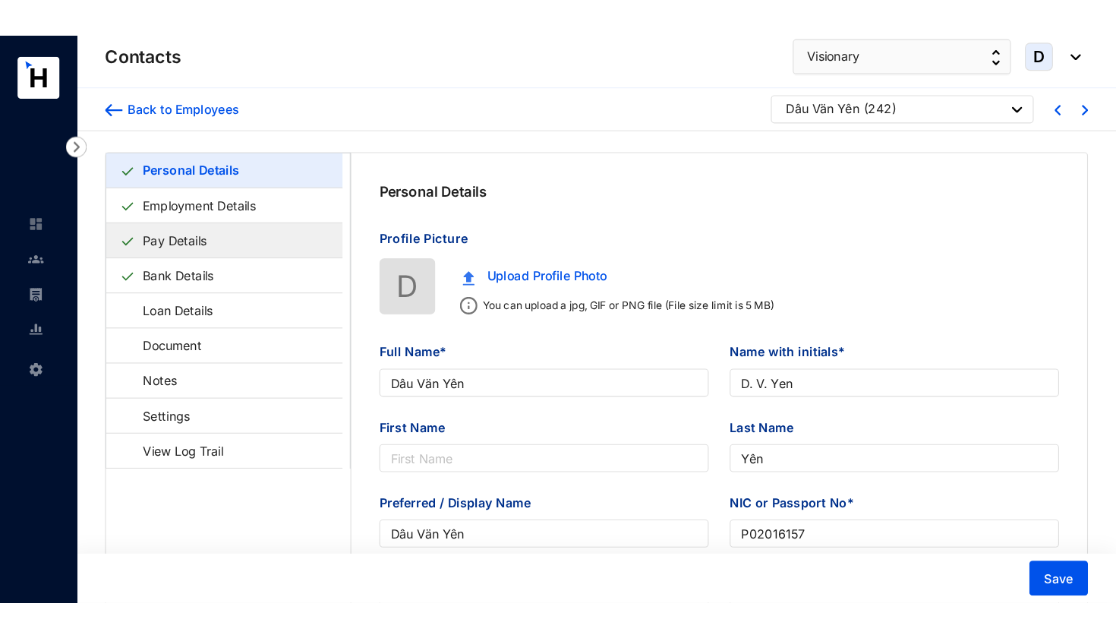
scroll to position [0, 0]
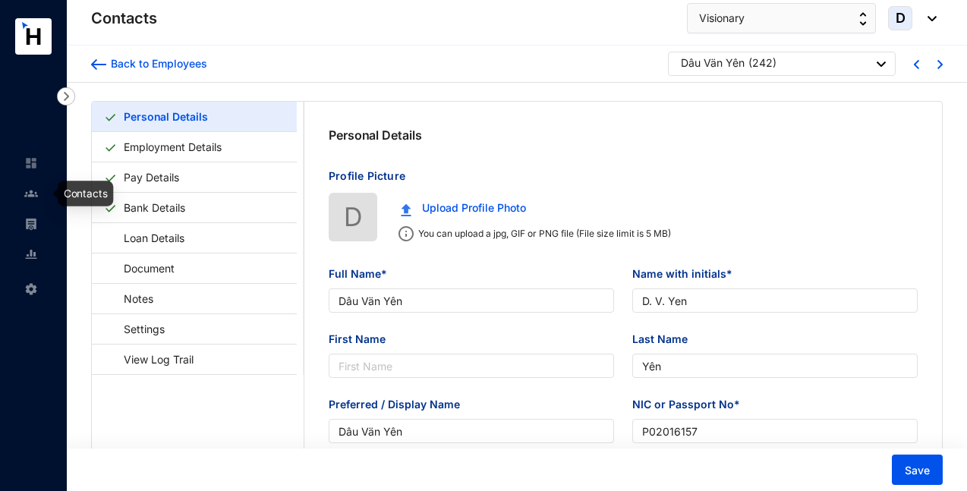
click at [33, 194] on img at bounding box center [31, 194] width 14 height 14
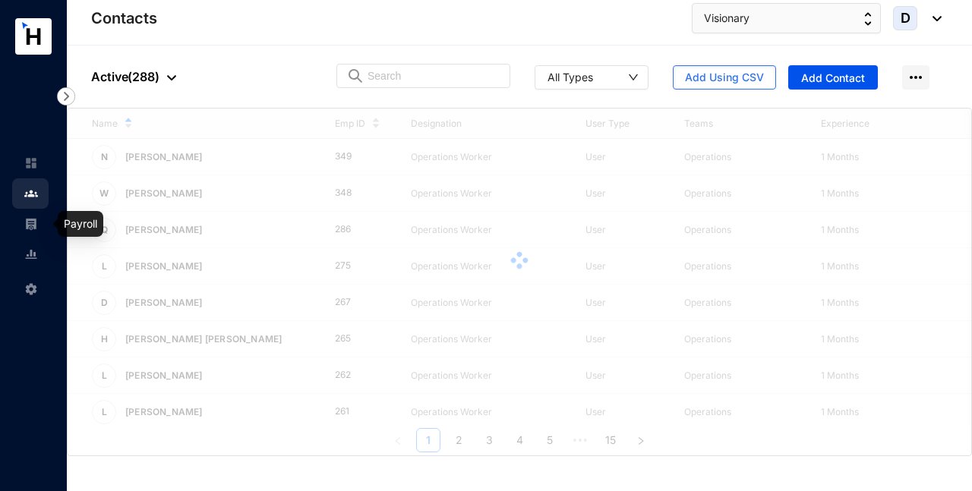
click at [33, 225] on img at bounding box center [31, 224] width 14 height 14
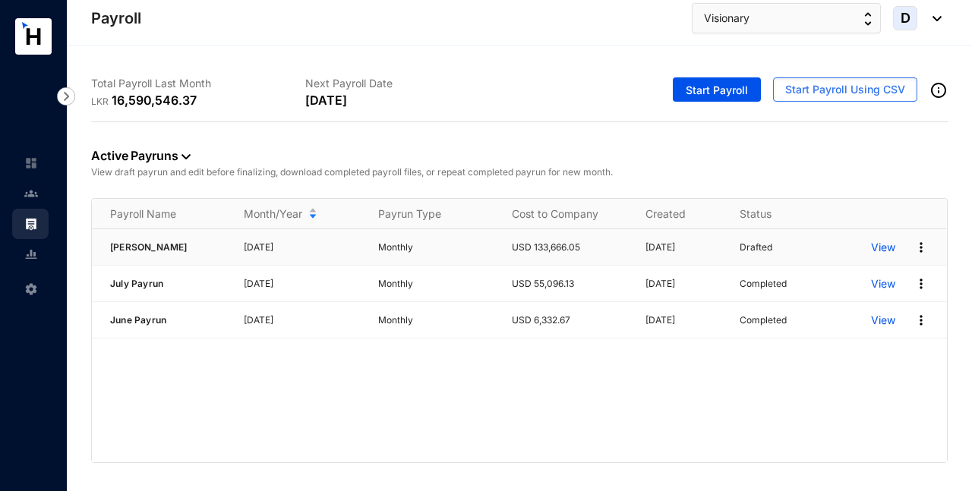
click at [887, 247] on p "View" at bounding box center [883, 247] width 24 height 15
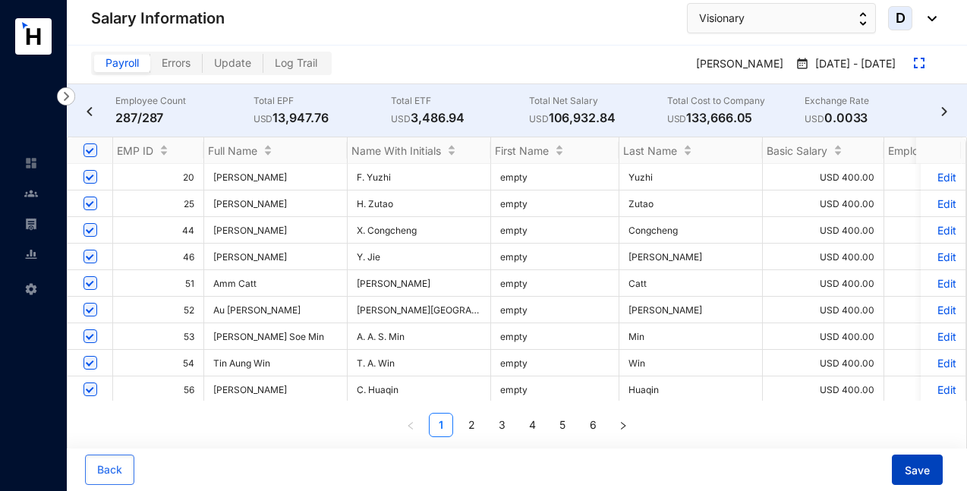
click at [919, 473] on span "Save" at bounding box center [917, 470] width 25 height 15
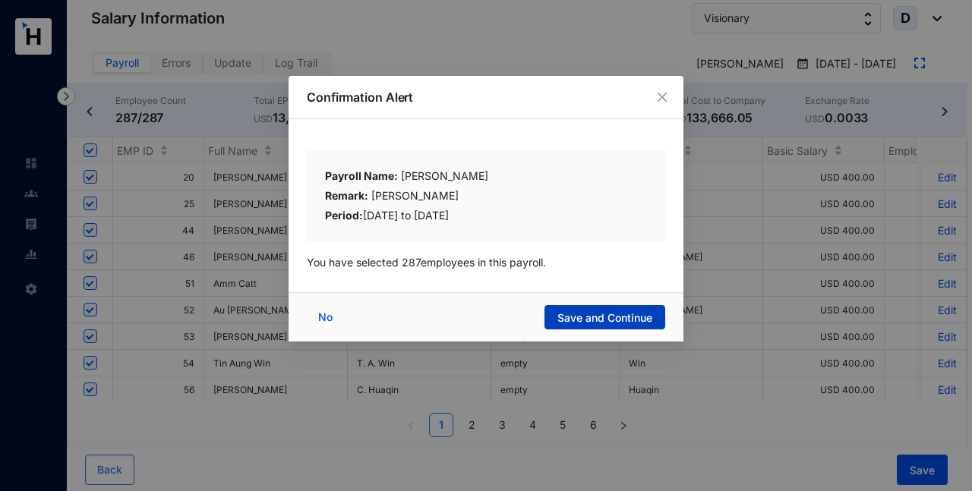
click at [610, 320] on span "Save and Continue" at bounding box center [604, 317] width 95 height 15
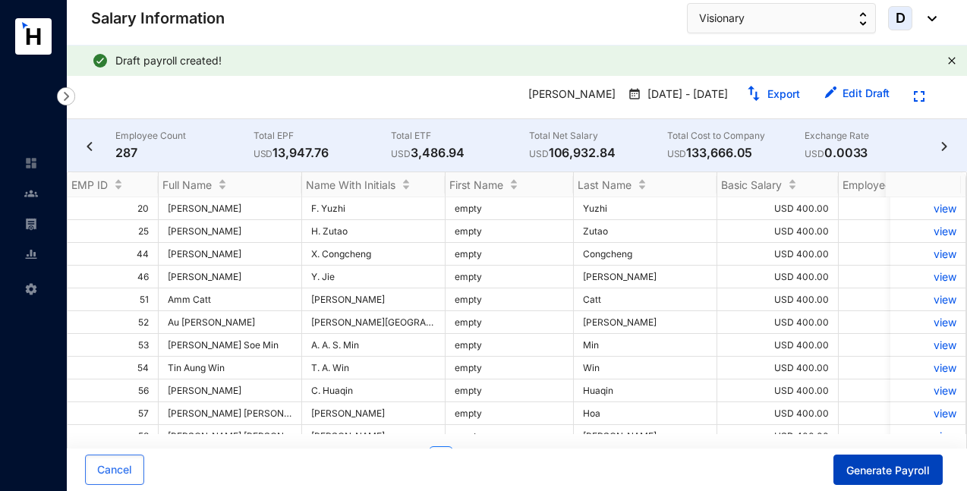
click at [891, 471] on span "Generate Payroll" at bounding box center [888, 470] width 84 height 15
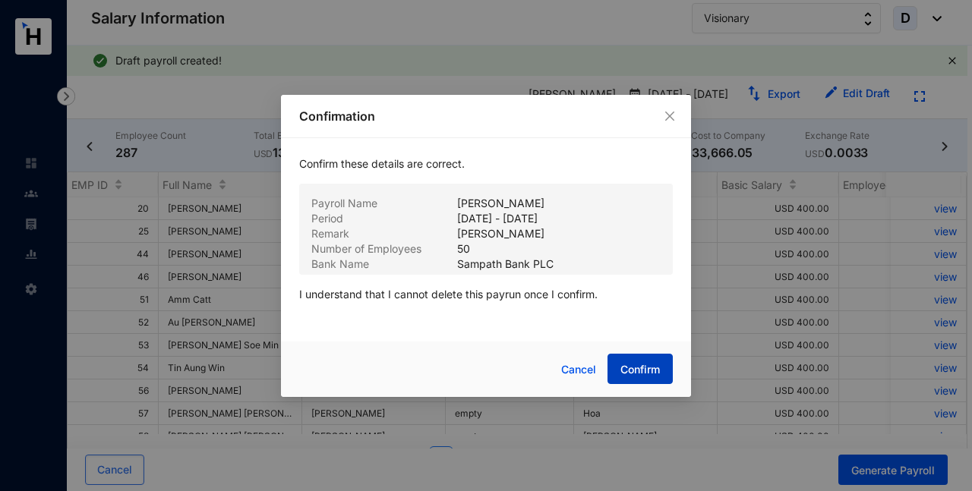
click at [641, 369] on span "Confirm" at bounding box center [639, 369] width 39 height 15
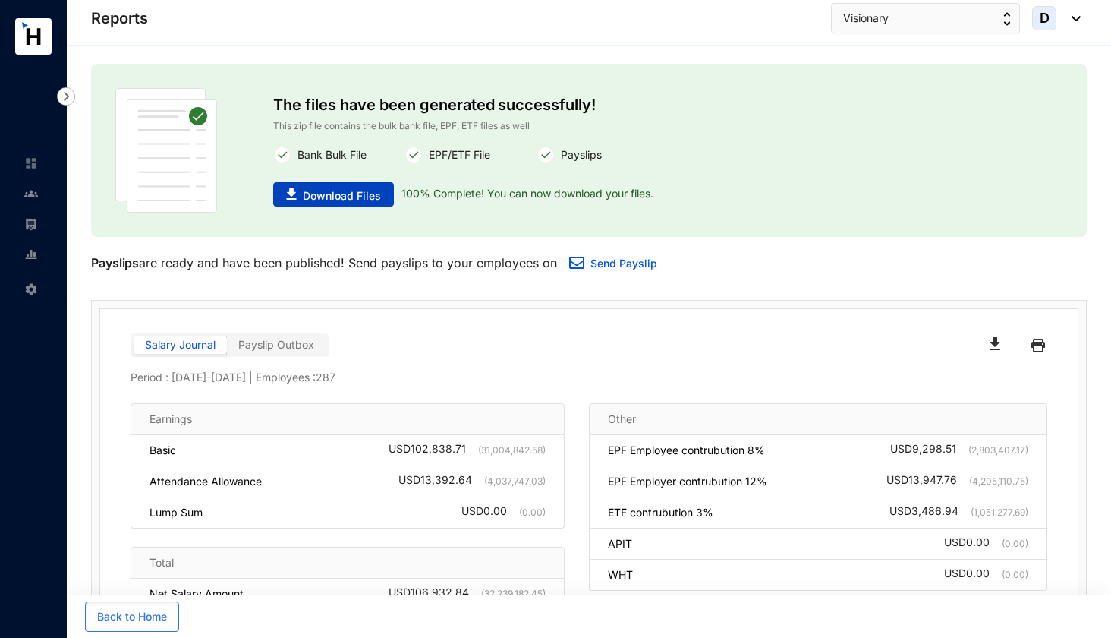
click at [315, 194] on span "Download Files" at bounding box center [342, 195] width 78 height 15
click at [380, 197] on span "Download Files" at bounding box center [342, 195] width 78 height 15
click at [35, 290] on img at bounding box center [31, 289] width 14 height 14
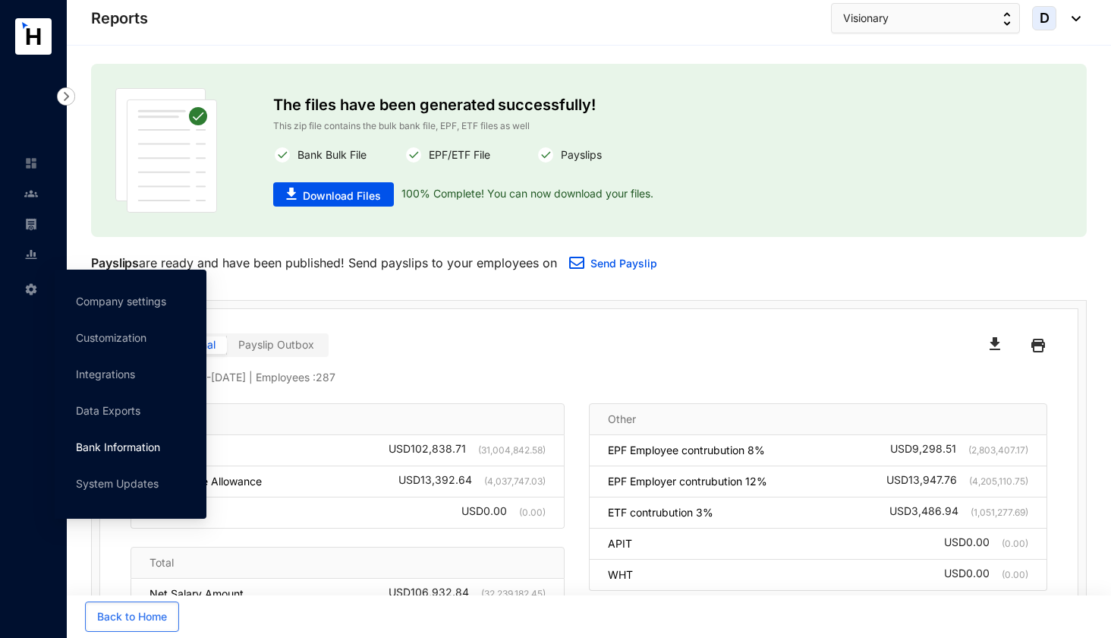
click at [115, 441] on link "Bank Information" at bounding box center [118, 446] width 84 height 13
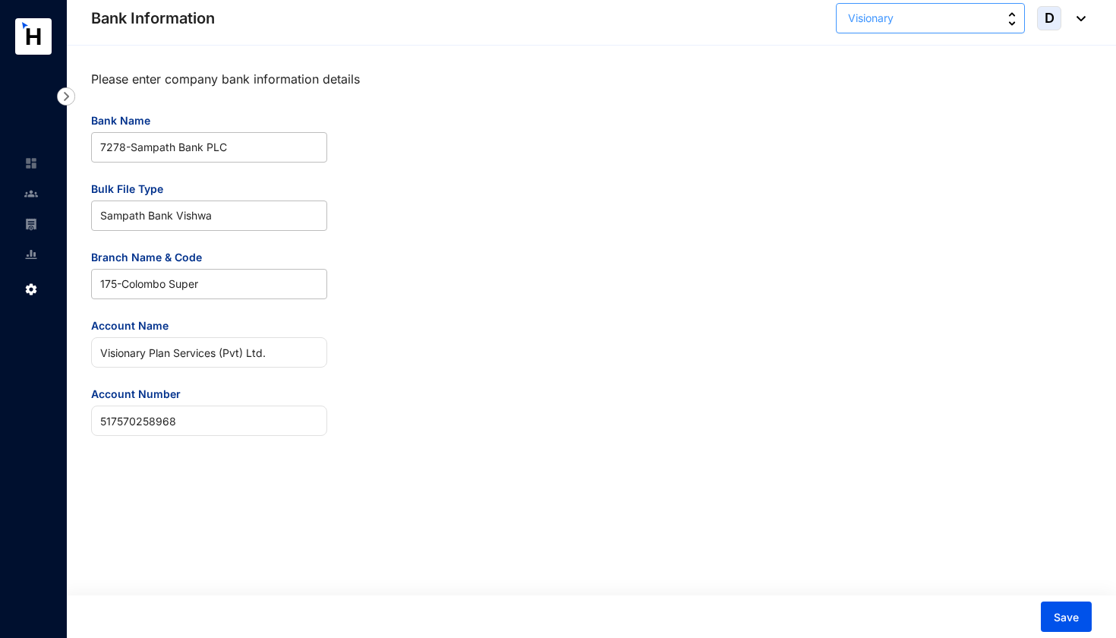
click at [960, 25] on button "Visionary" at bounding box center [930, 18] width 189 height 30
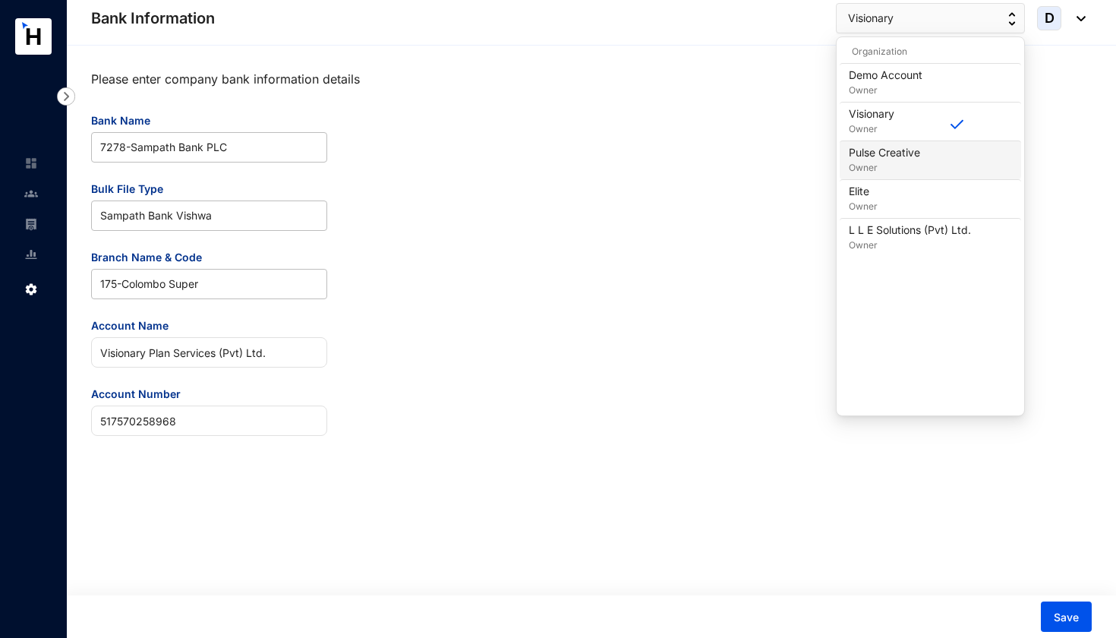
click at [919, 167] on p "Owner" at bounding box center [884, 167] width 71 height 15
